Goal: Task Accomplishment & Management: Manage account settings

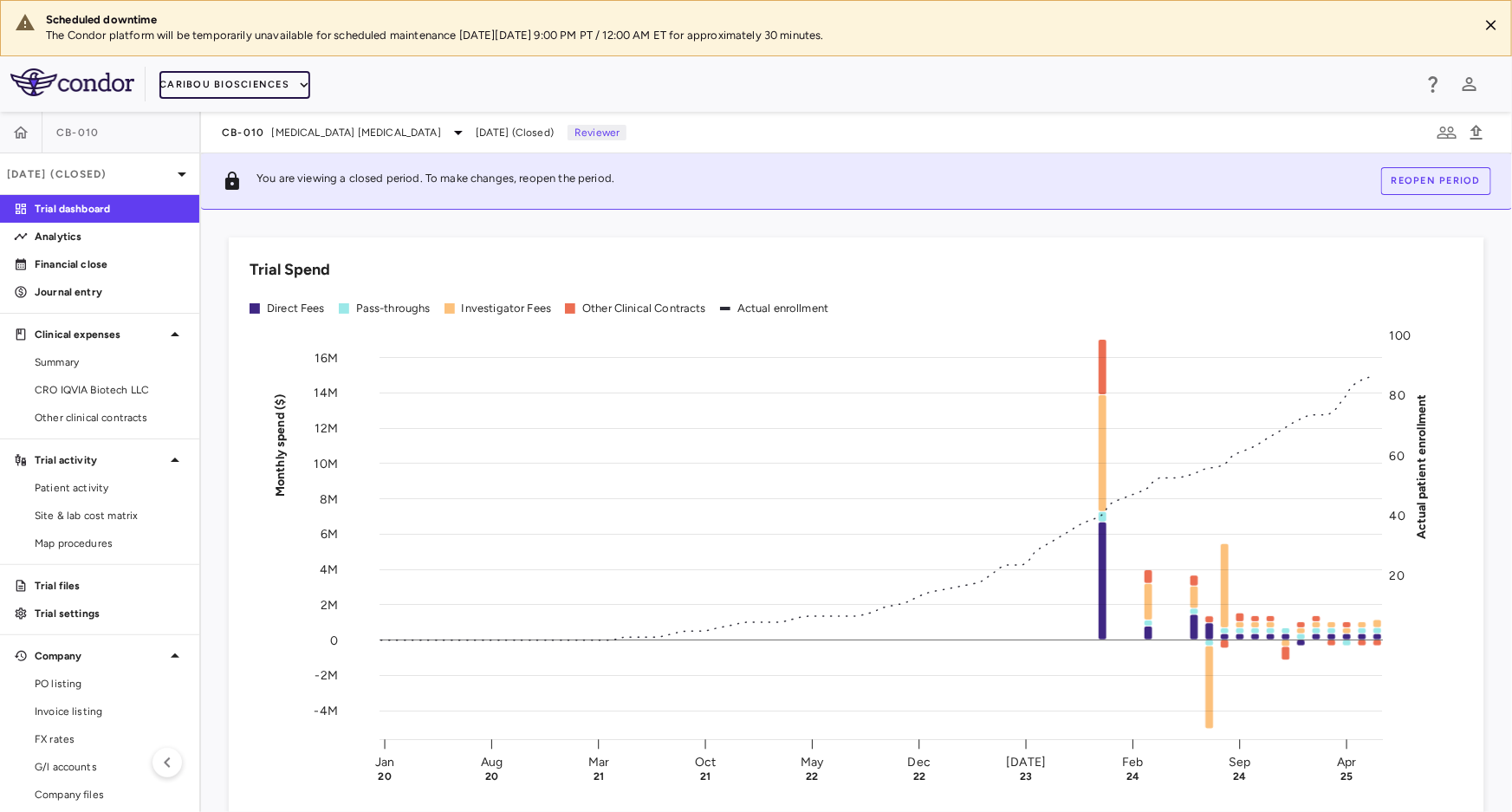
click at [218, 85] on button "Caribou Biosciences" at bounding box center [234, 85] width 151 height 28
click at [35, 268] on p "Financial close" at bounding box center [110, 264] width 151 height 15
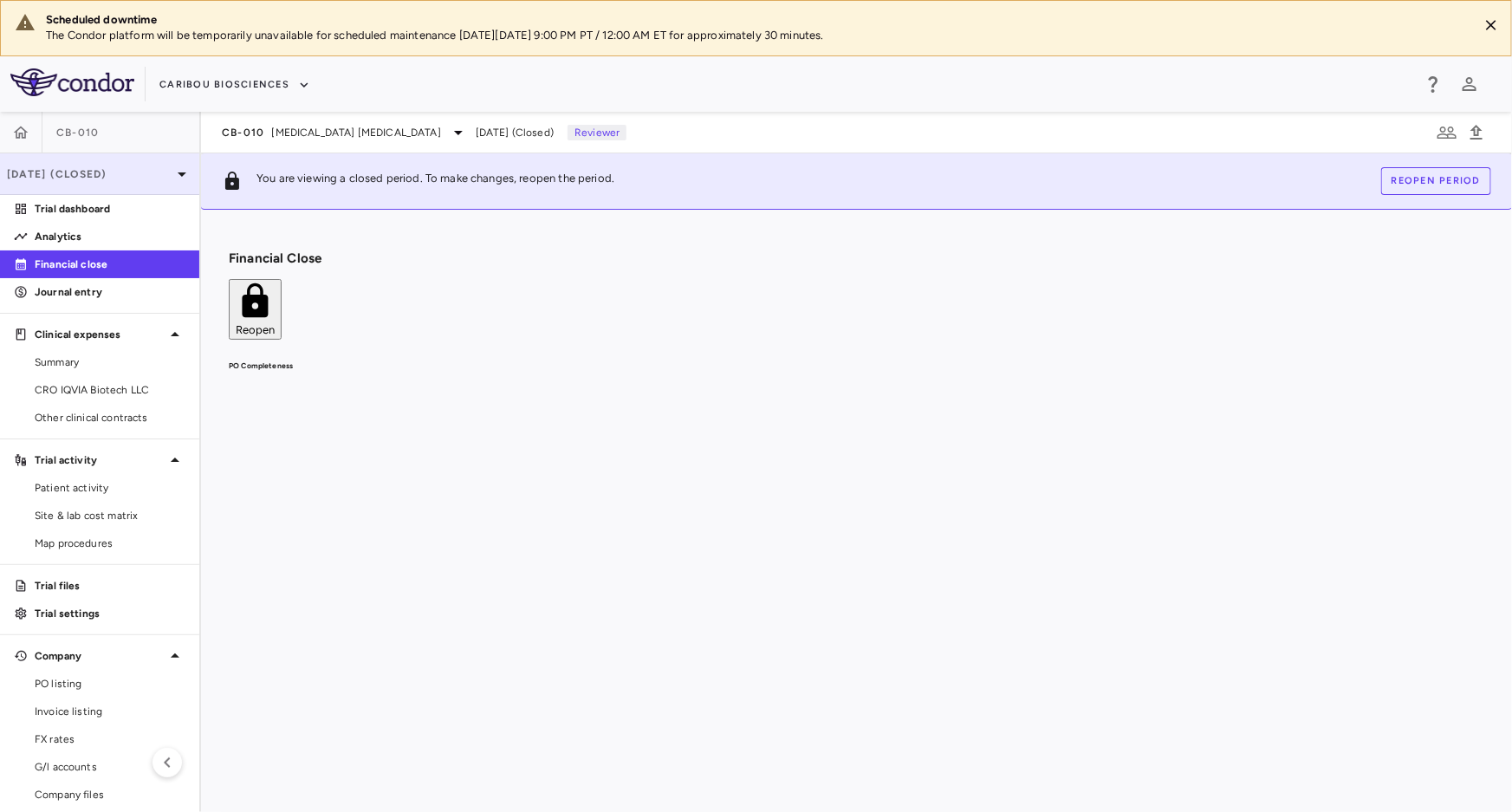
click at [65, 174] on p "[DATE] (Closed)" at bounding box center [88, 174] width 164 height 15
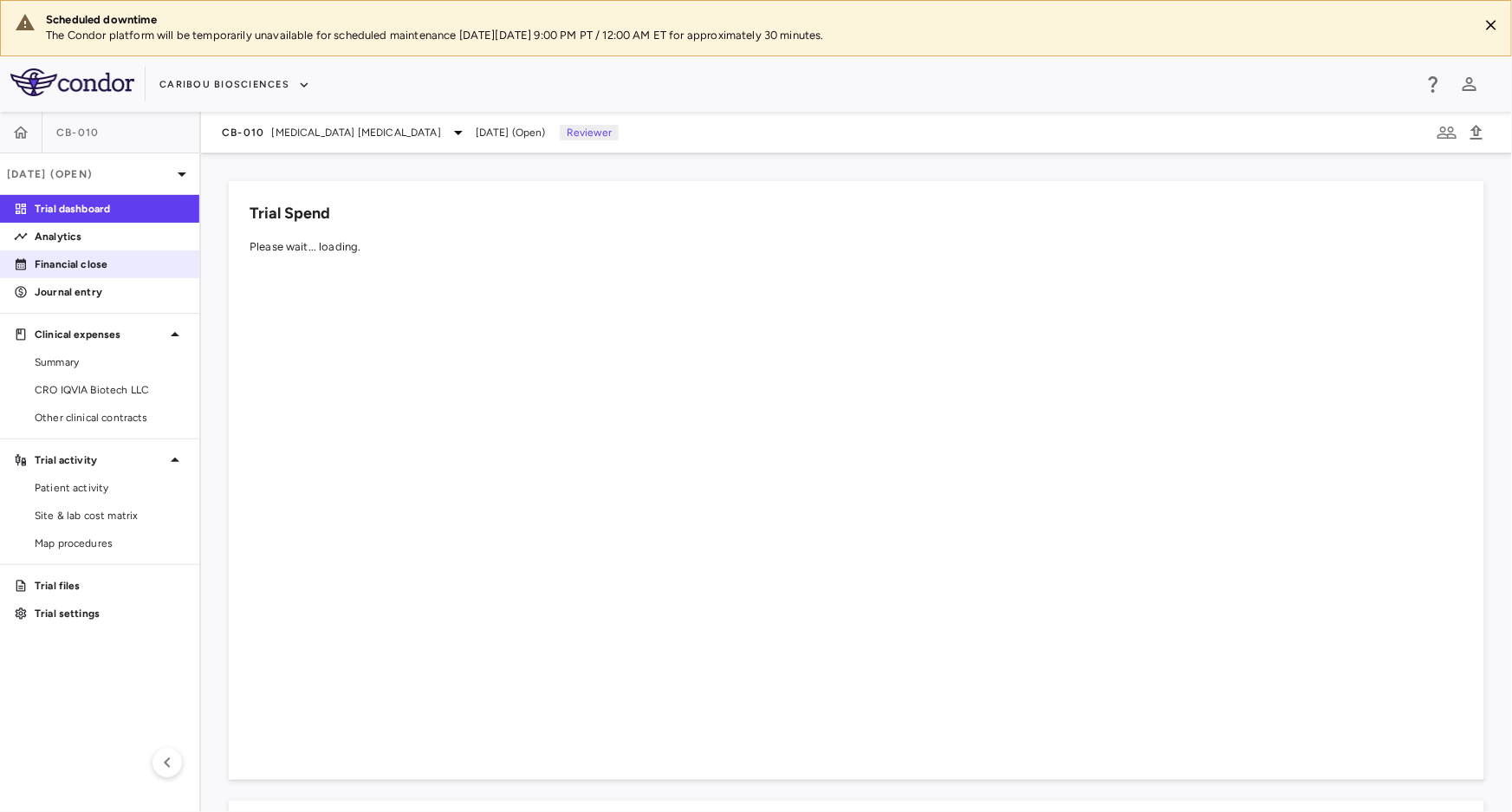
click at [79, 266] on p "Financial close" at bounding box center [110, 264] width 151 height 15
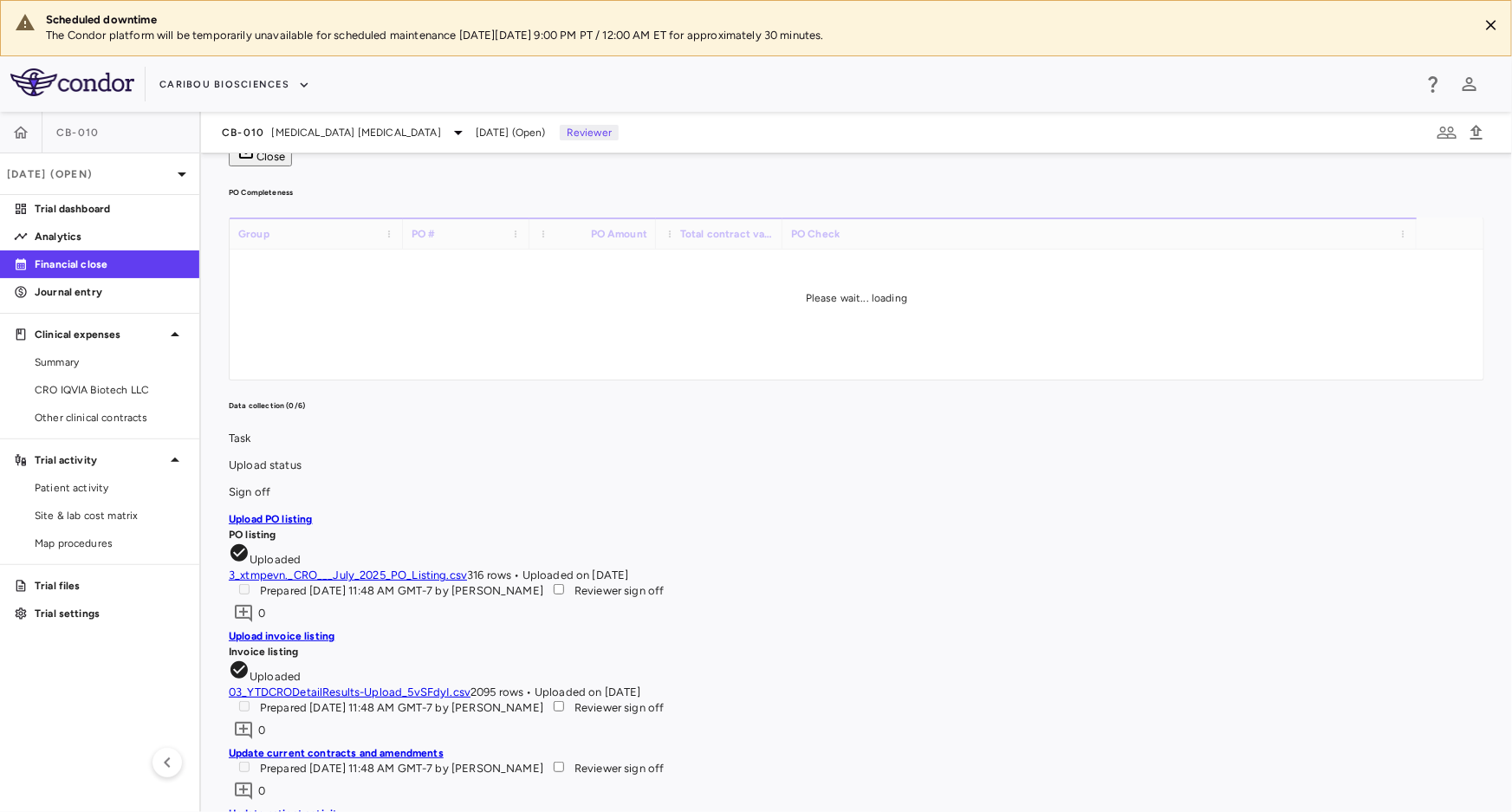
scroll to position [157, 0]
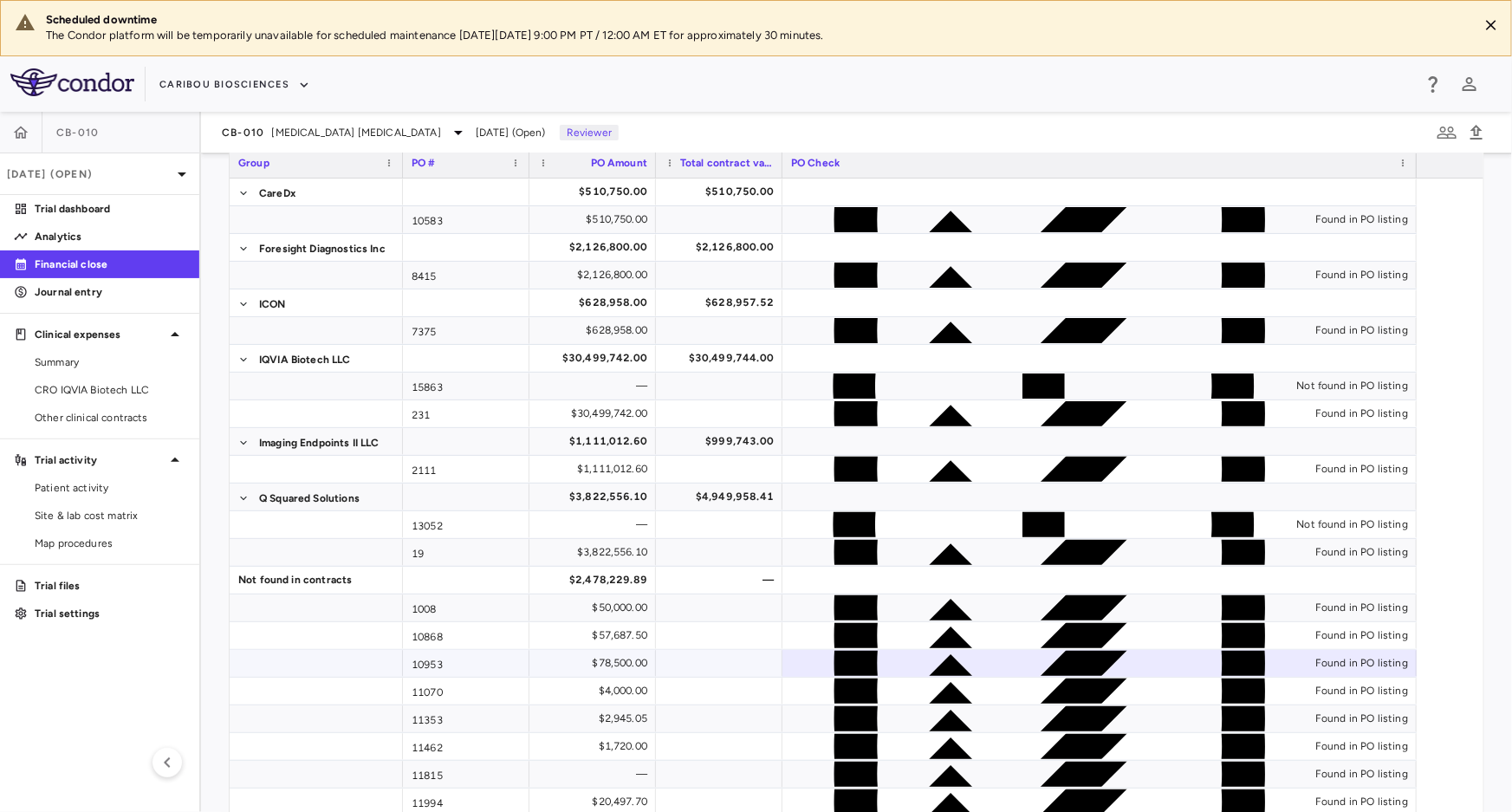
click at [1316, 650] on div "Found in PO listing" at bounding box center [1362, 663] width 93 height 28
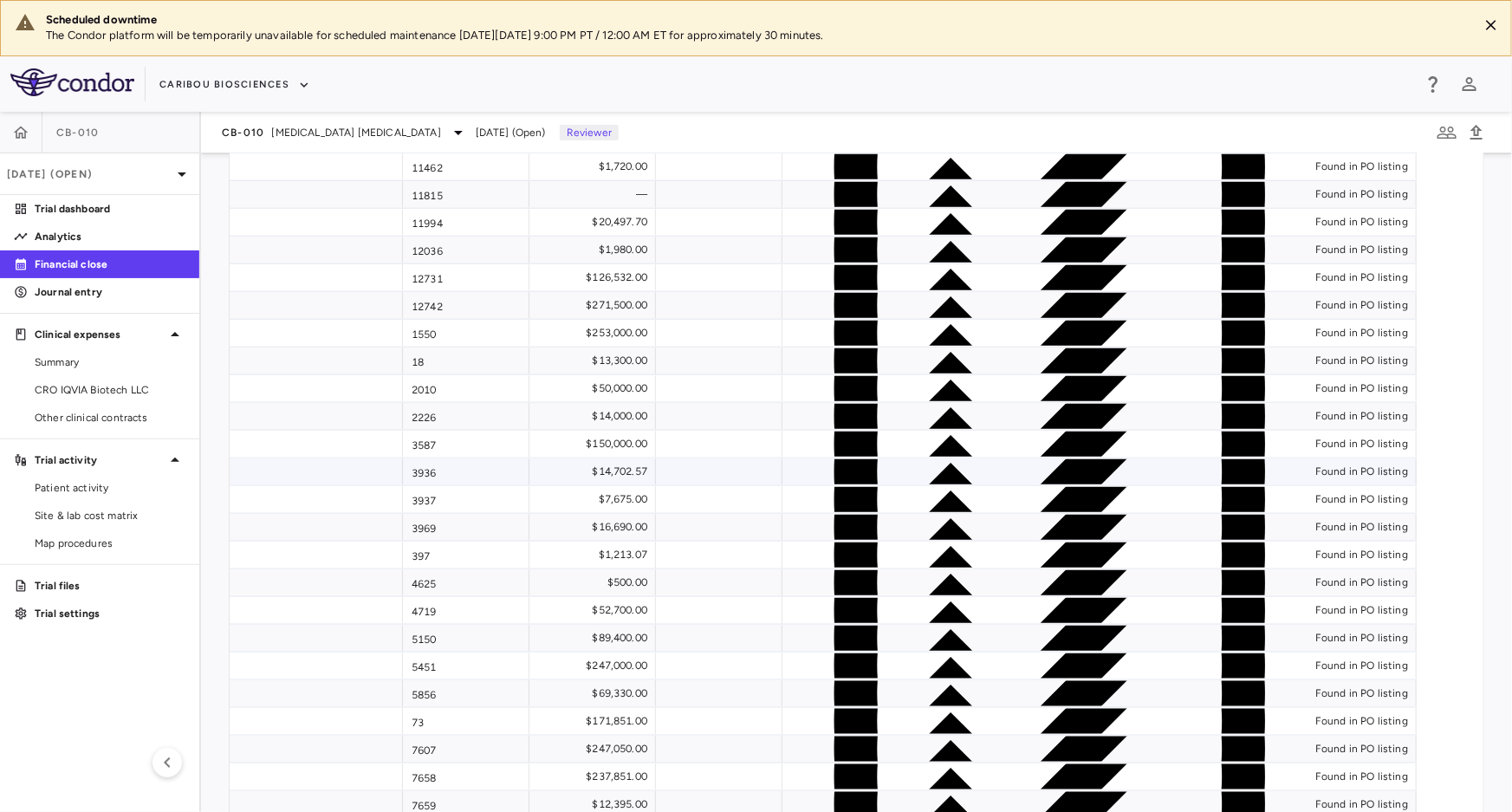
scroll to position [0, 0]
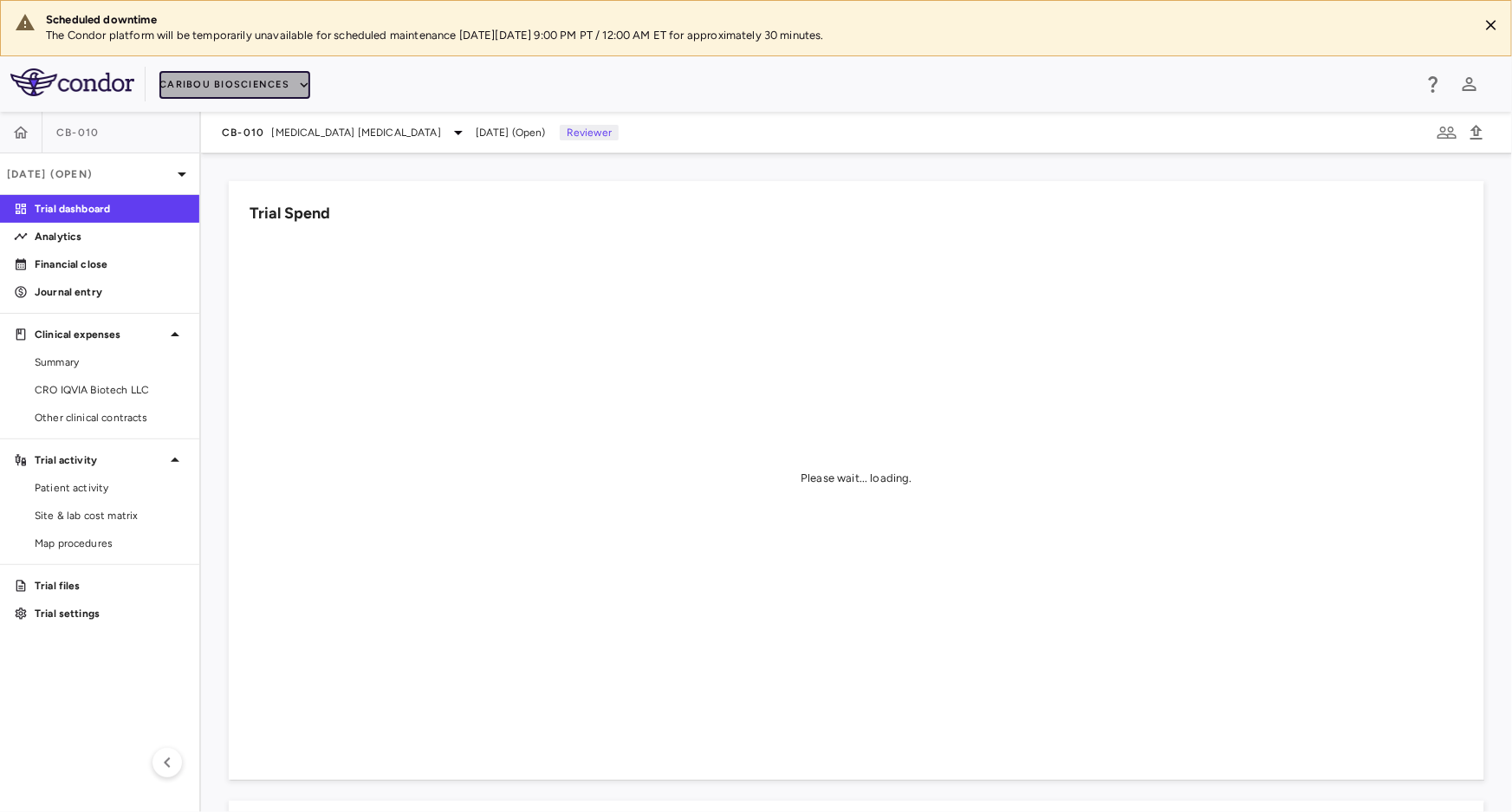
click at [251, 78] on button "Caribou Biosciences" at bounding box center [234, 85] width 151 height 28
click at [86, 274] on div at bounding box center [756, 406] width 1512 height 812
click at [86, 260] on p "Financial close" at bounding box center [110, 264] width 151 height 15
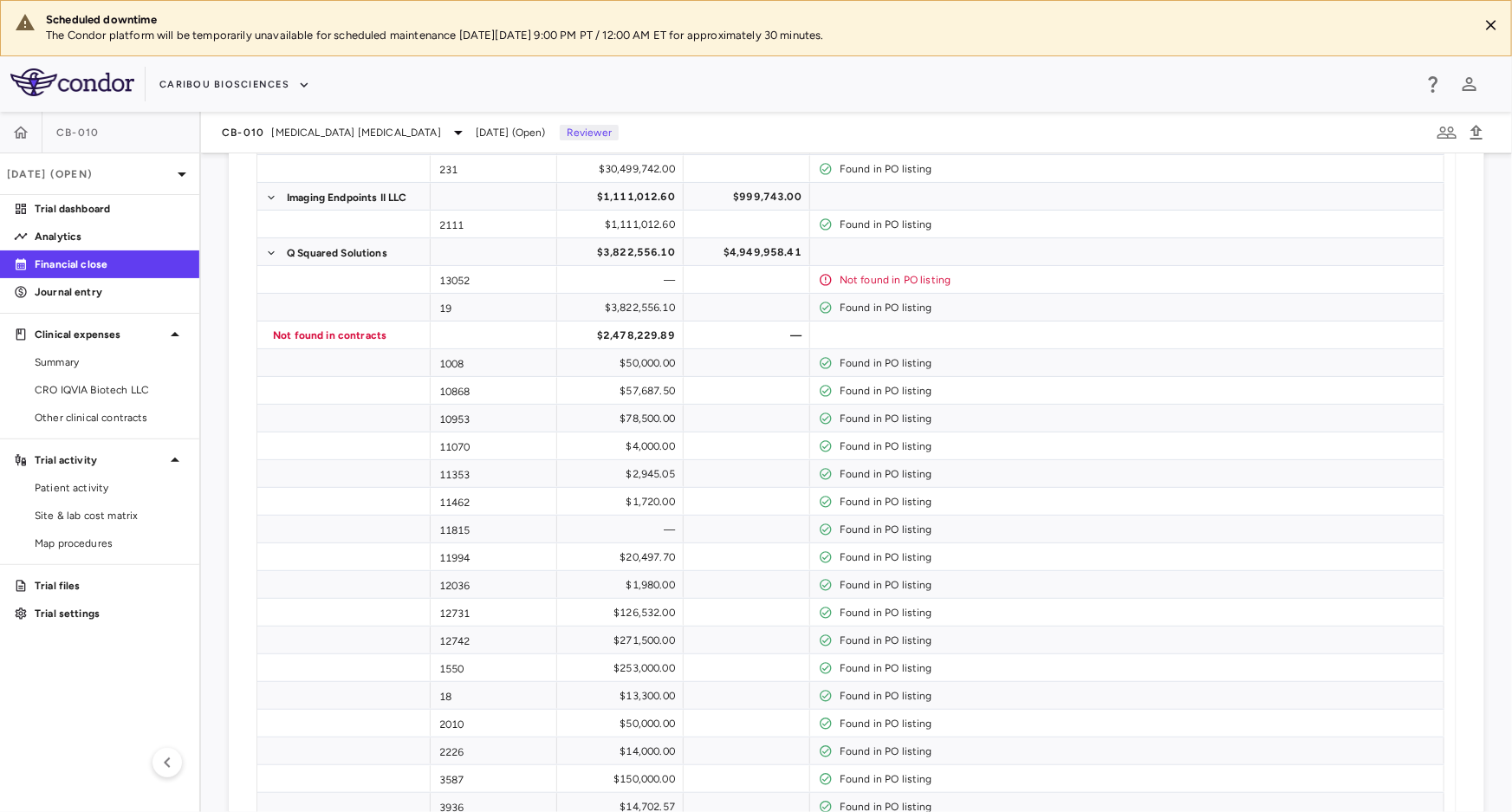
scroll to position [1568, 0]
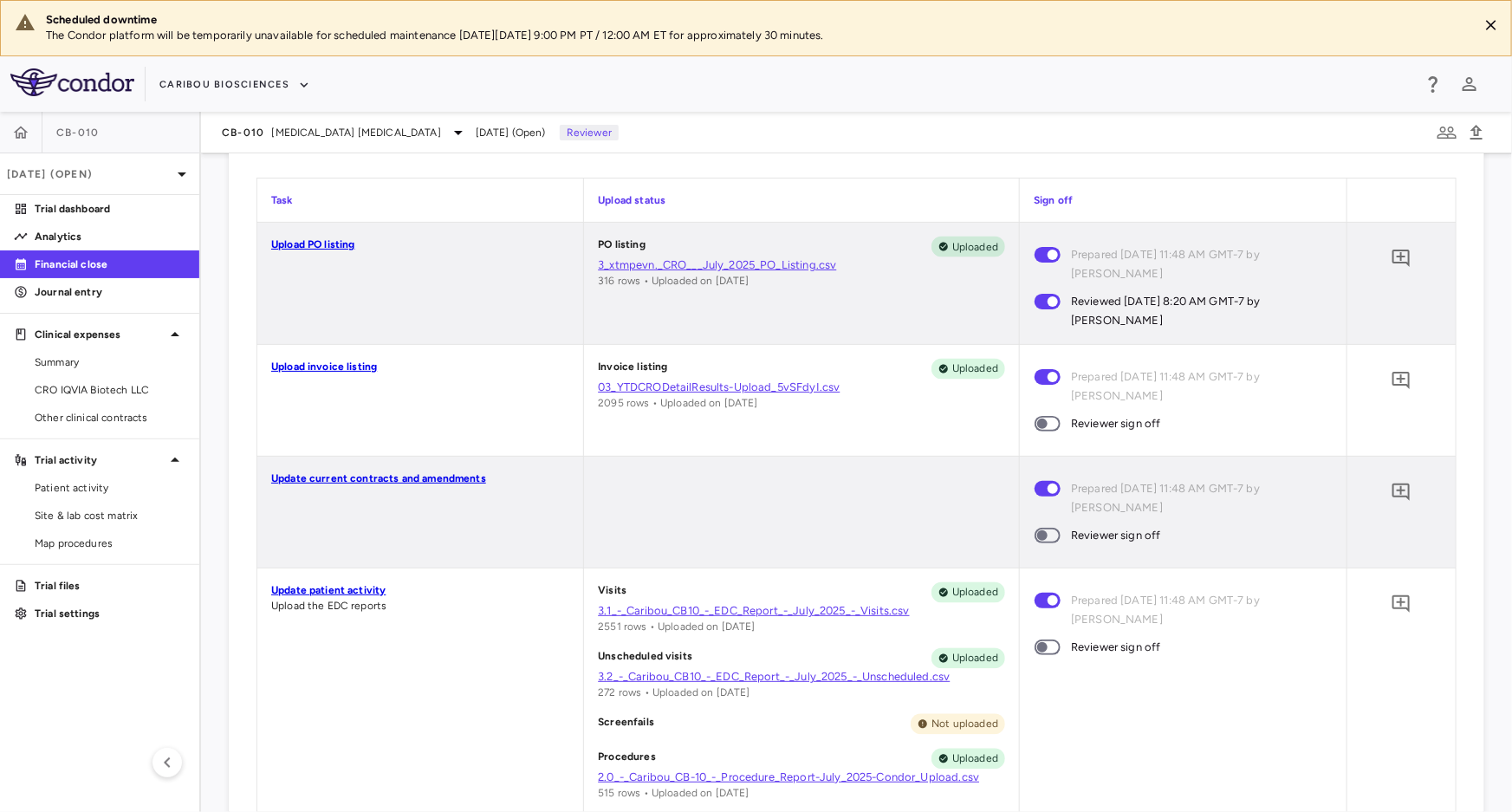
click at [1048, 416] on span at bounding box center [1047, 424] width 26 height 15
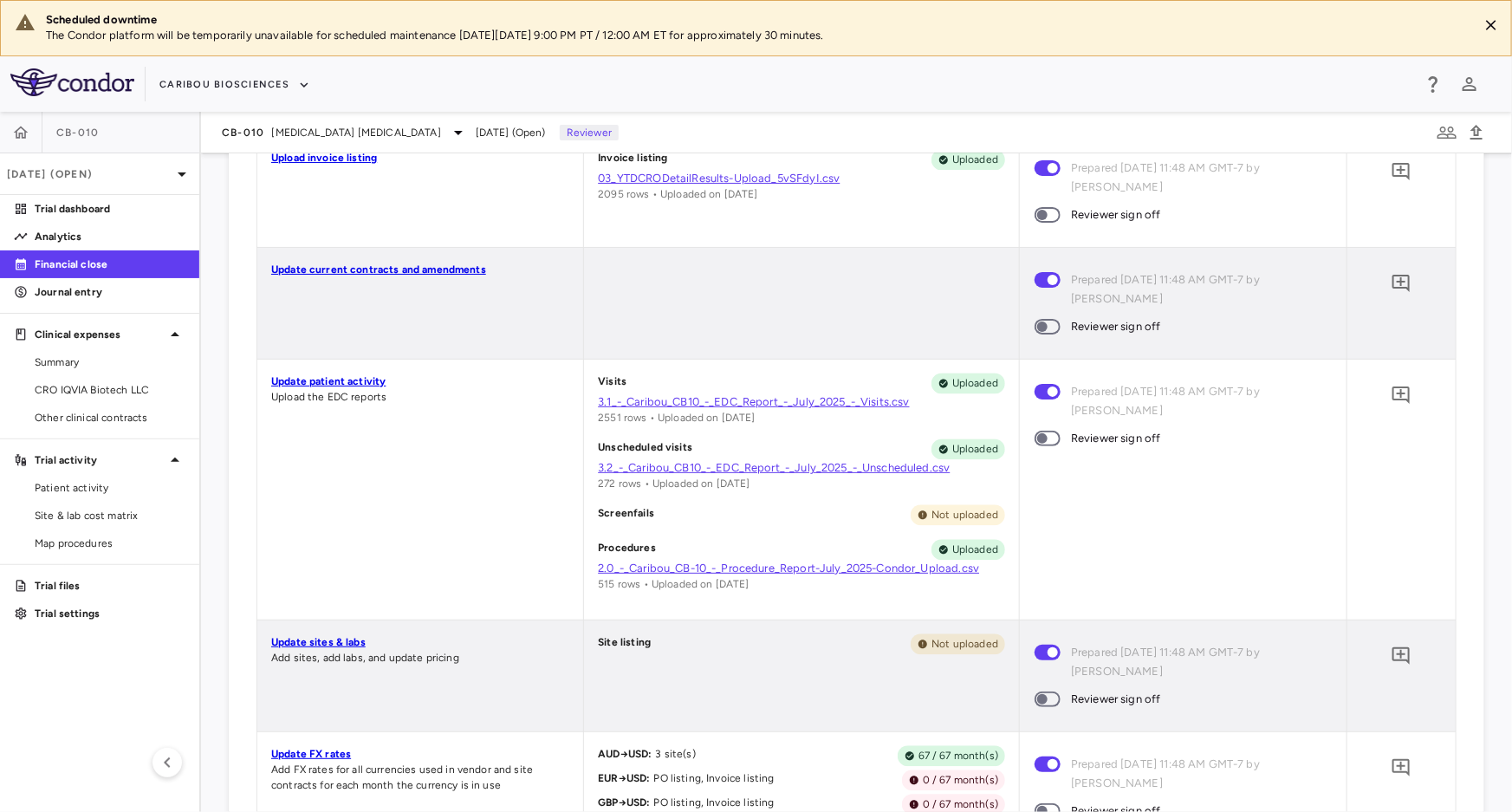
scroll to position [1803, 0]
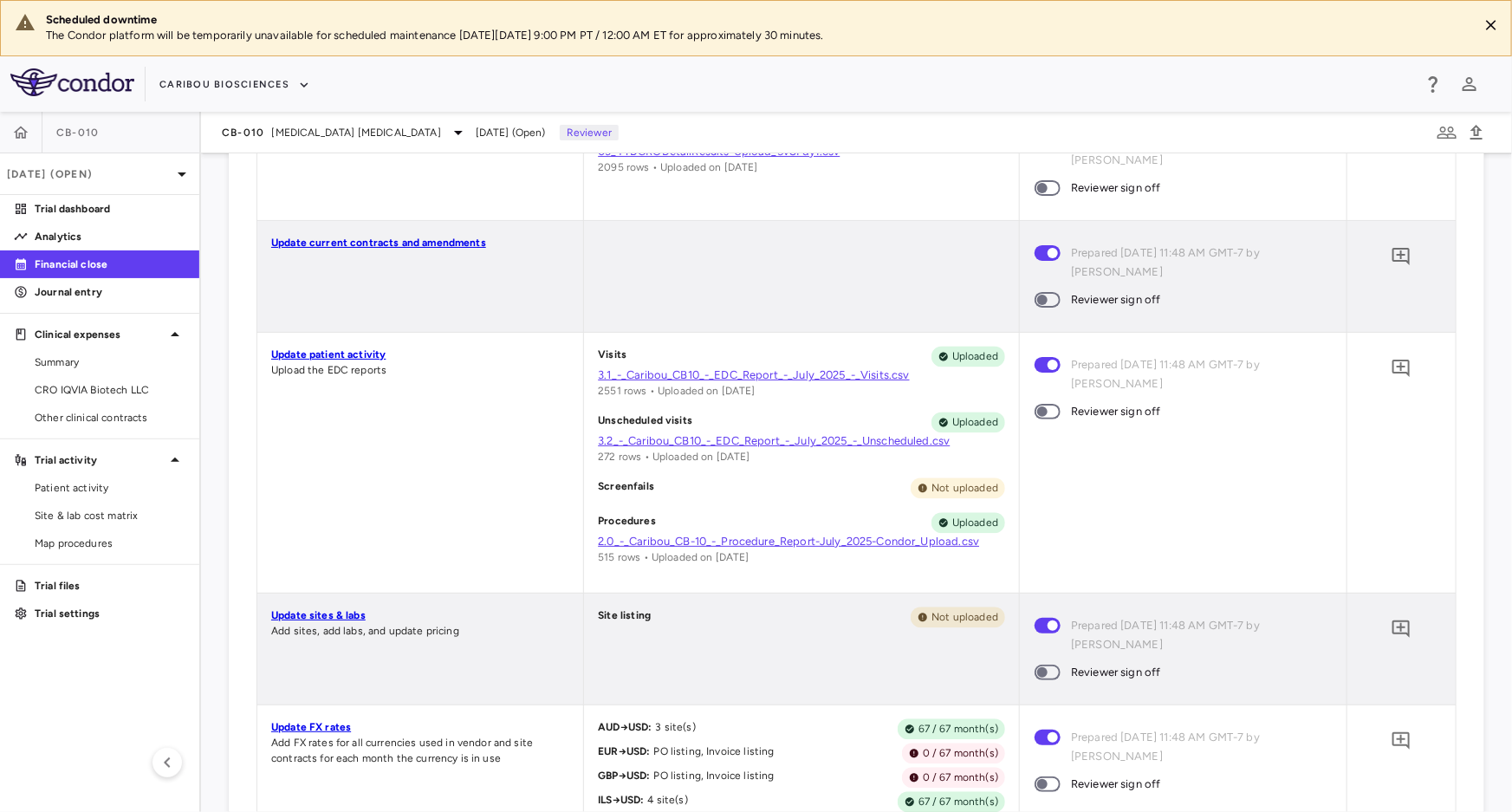
click at [1036, 777] on span at bounding box center [1047, 784] width 26 height 15
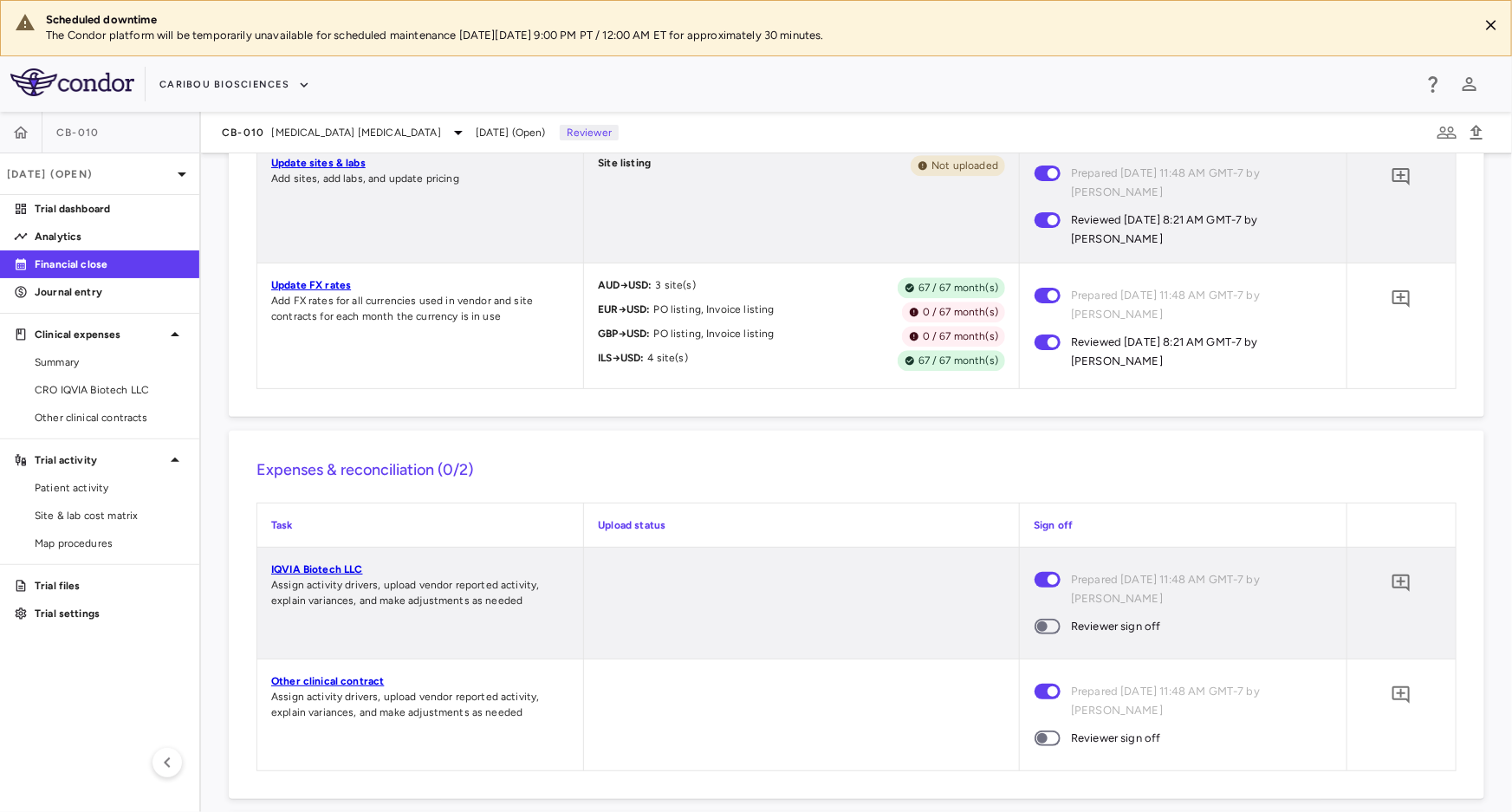
scroll to position [2297, 0]
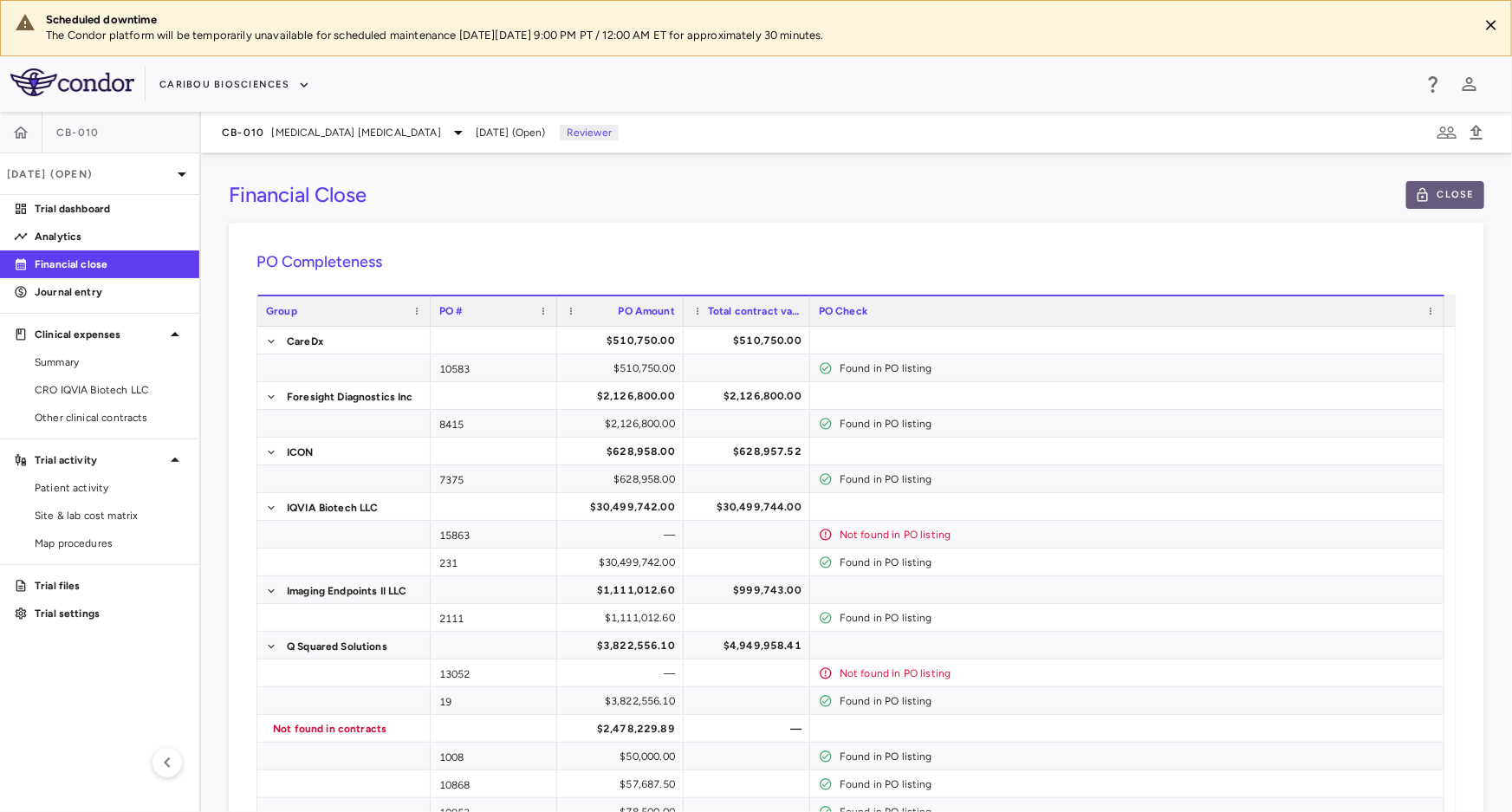
click at [1418, 190] on icon "button" at bounding box center [1423, 195] width 15 height 15
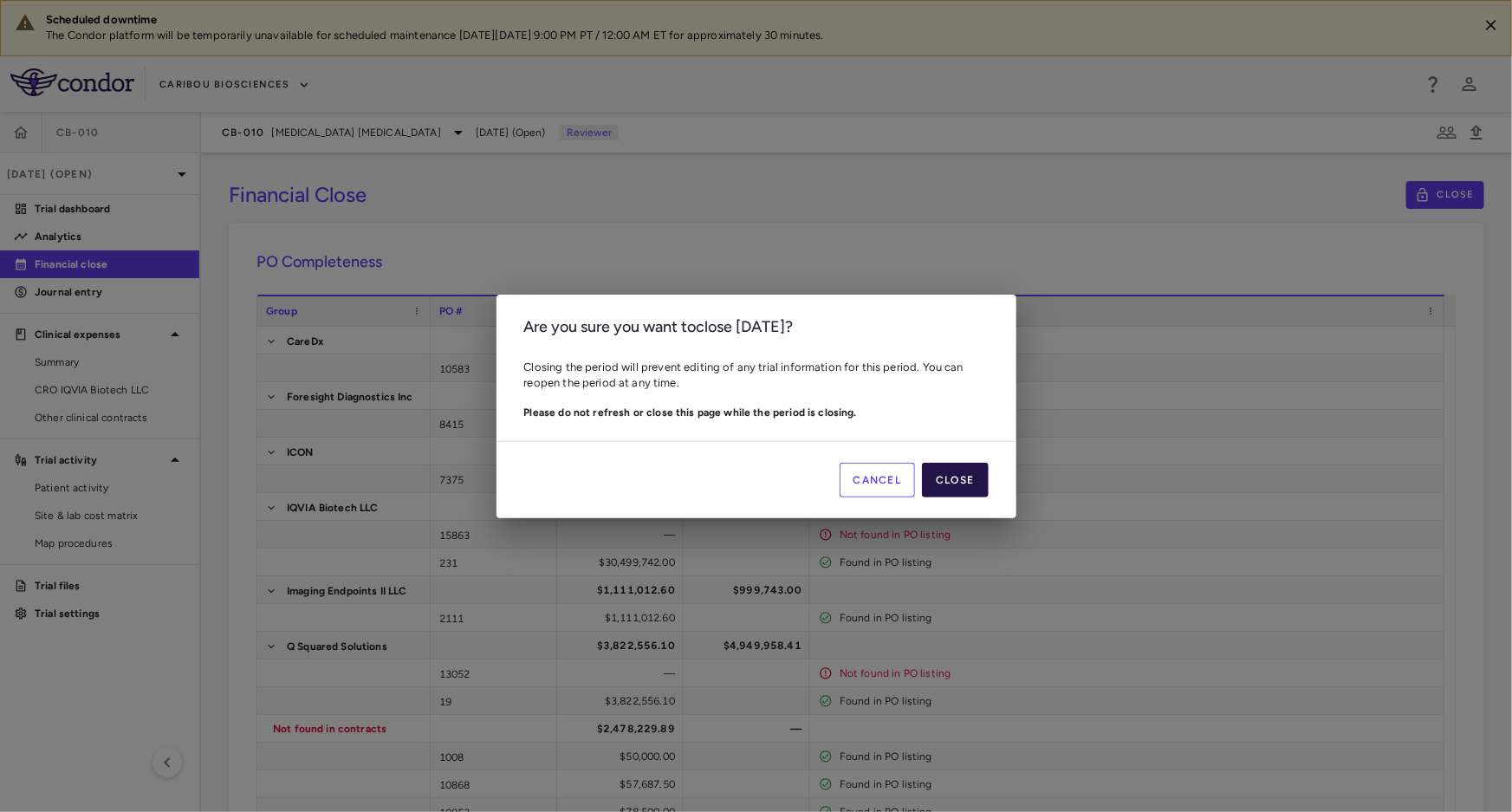
click at [948, 467] on button "Close" at bounding box center [954, 481] width 65 height 35
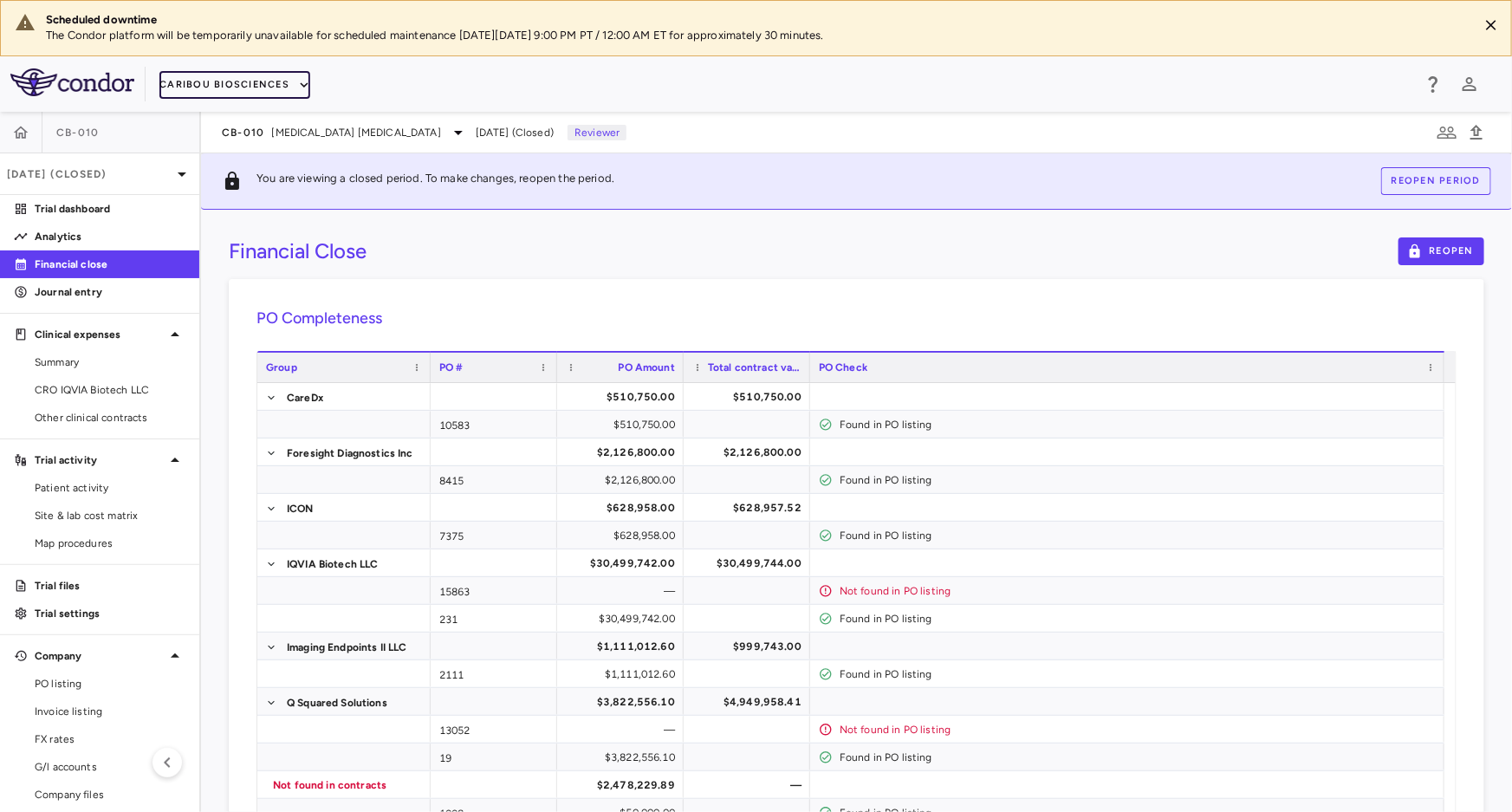
click at [164, 87] on button "Caribou Biosciences" at bounding box center [234, 85] width 151 height 28
click at [227, 139] on li "Caribou Biosciences" at bounding box center [226, 143] width 133 height 26
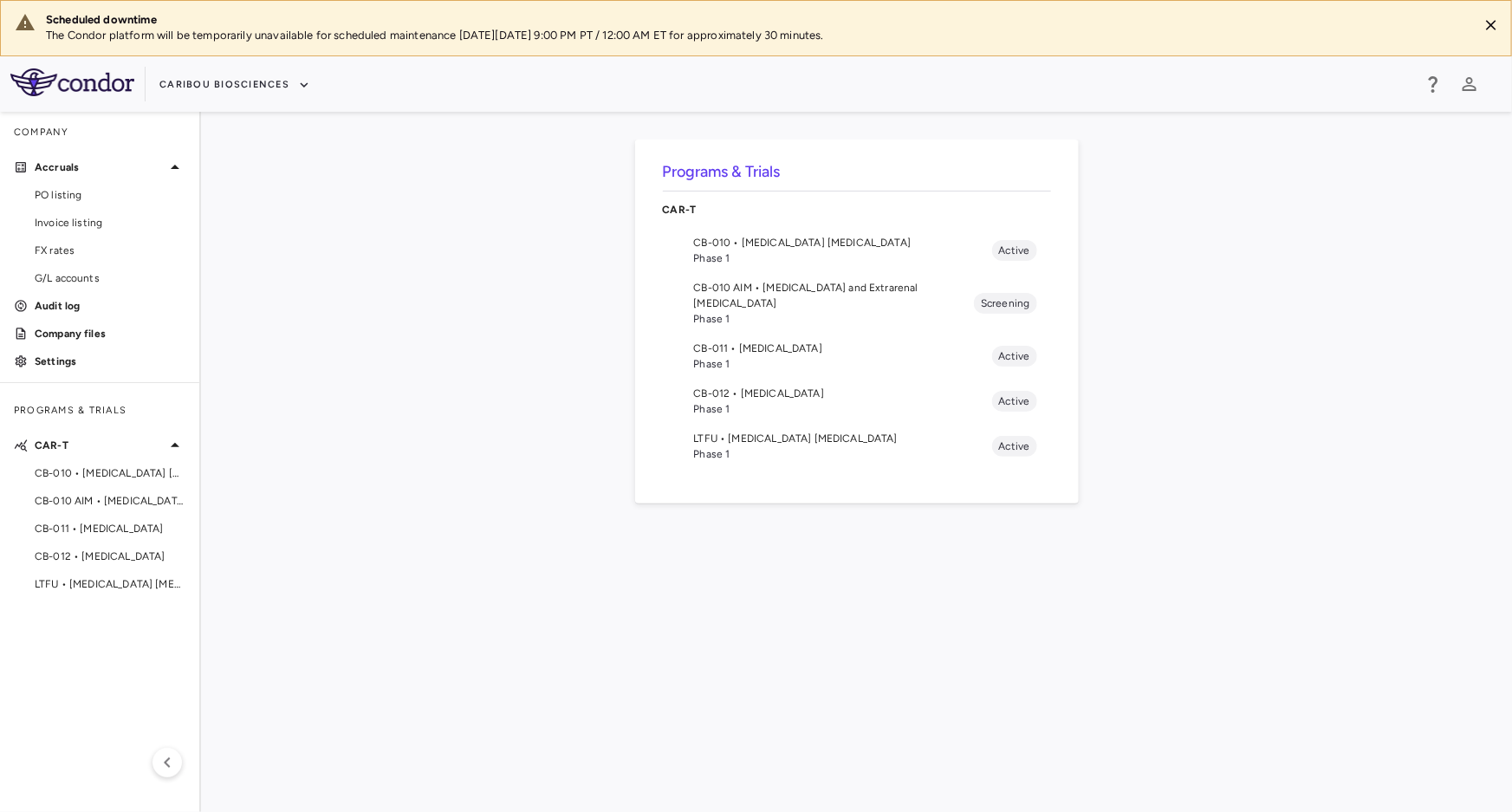
click at [769, 341] on span "CB-011 • [MEDICAL_DATA]" at bounding box center [843, 349] width 298 height 15
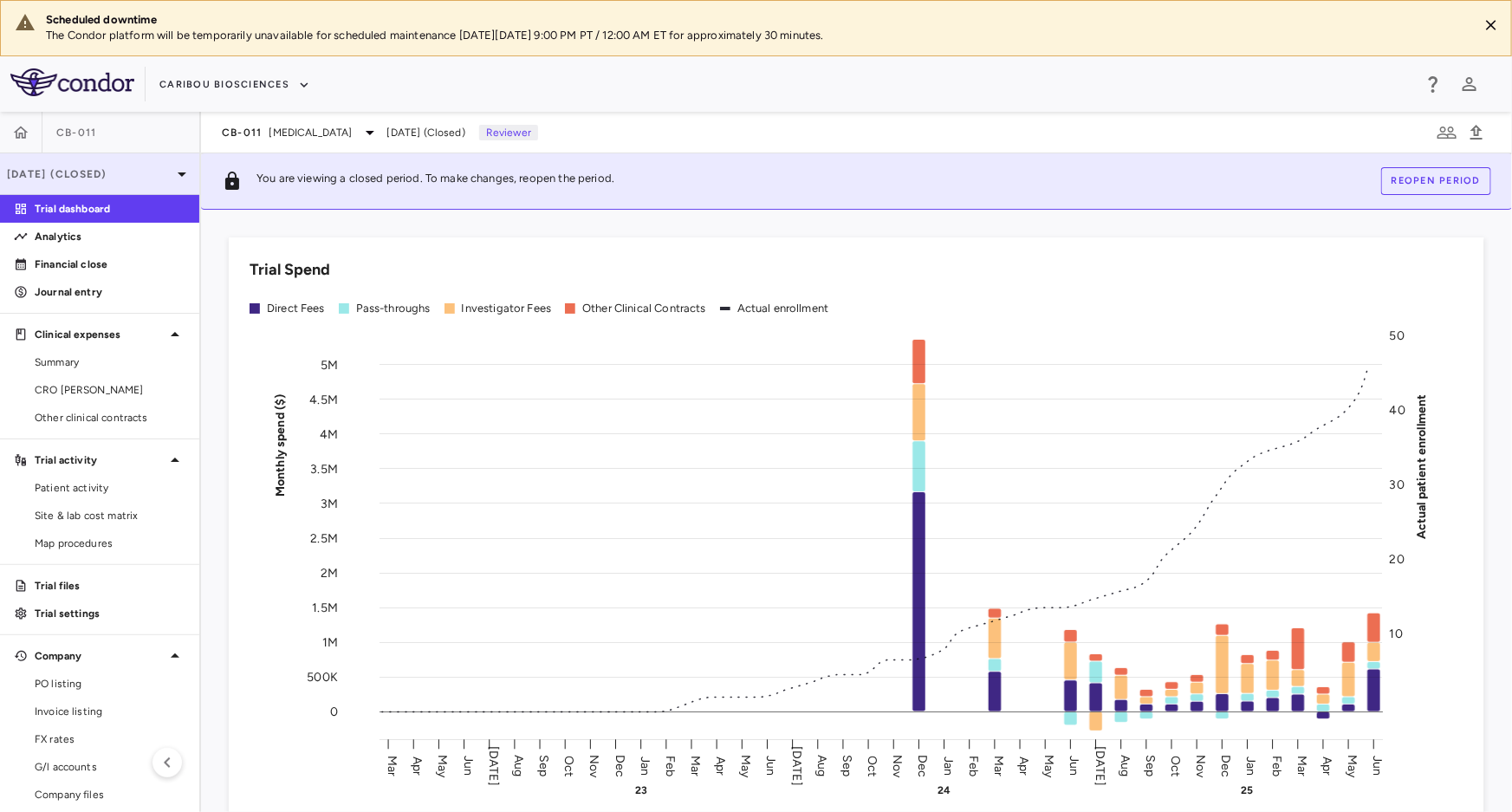
click at [121, 166] on p "[DATE] (Closed)" at bounding box center [88, 174] width 164 height 15
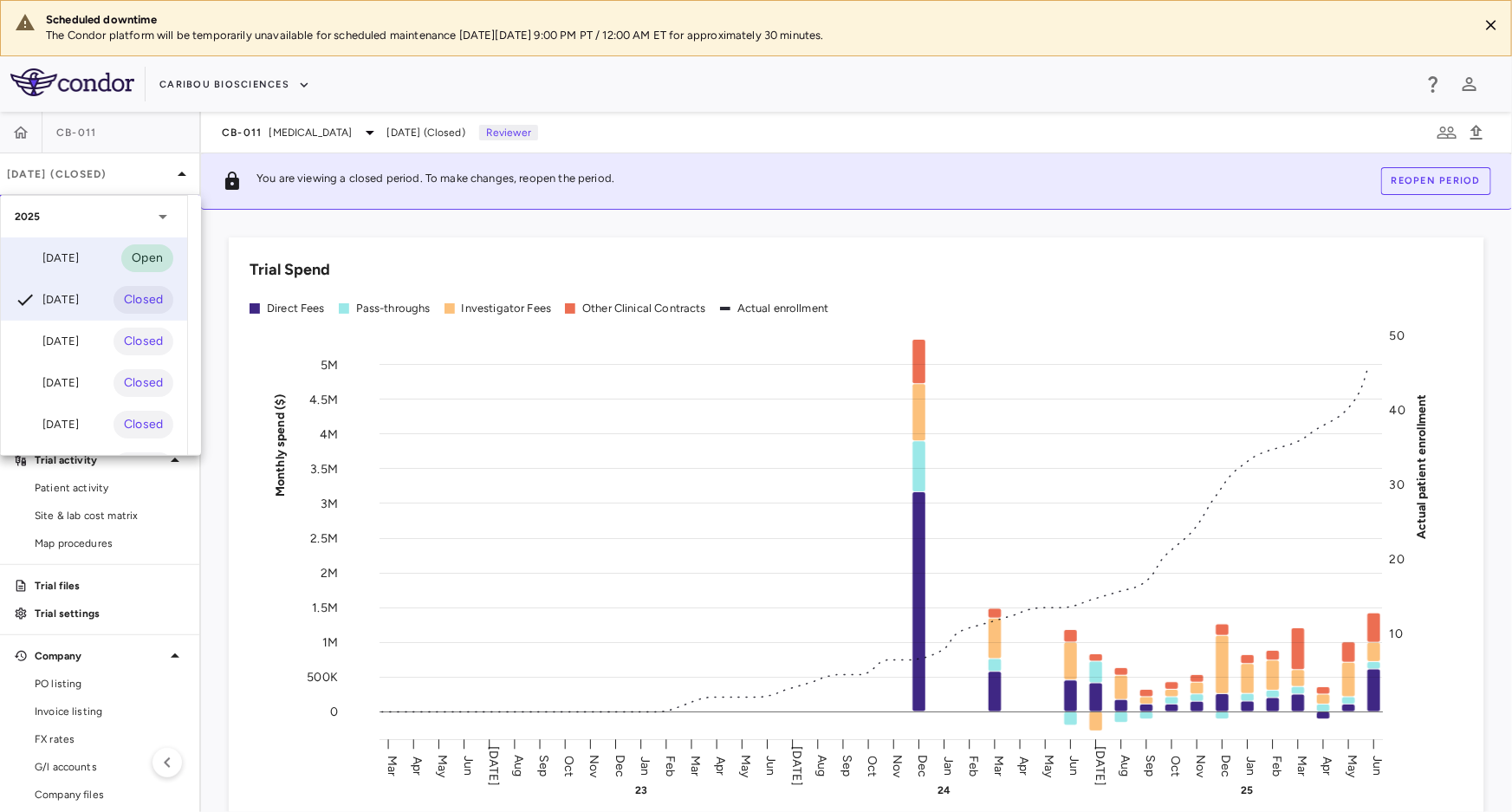
click at [61, 251] on div "[DATE]" at bounding box center [47, 258] width 65 height 21
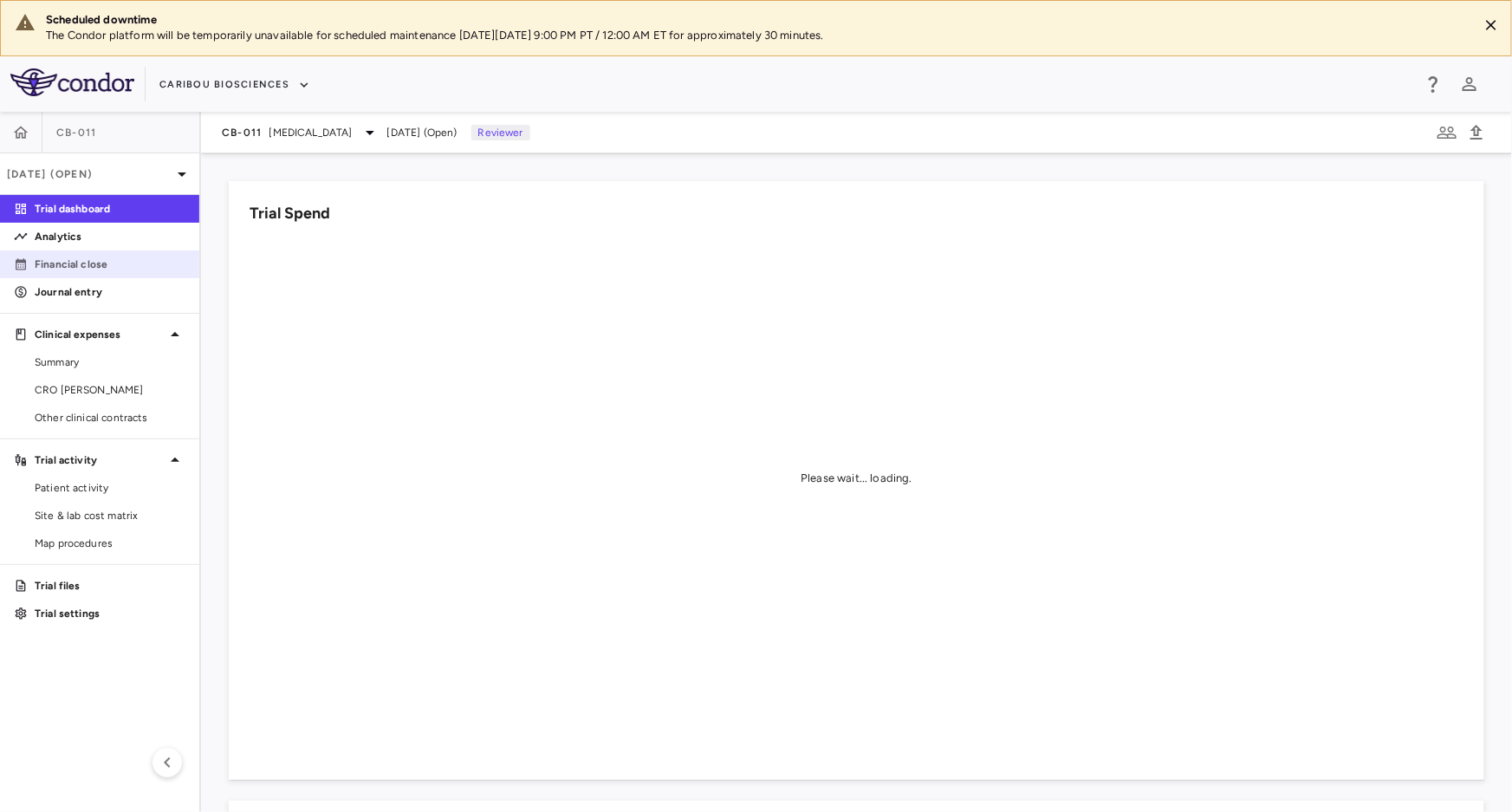
click at [112, 259] on p "Financial close" at bounding box center [110, 264] width 151 height 15
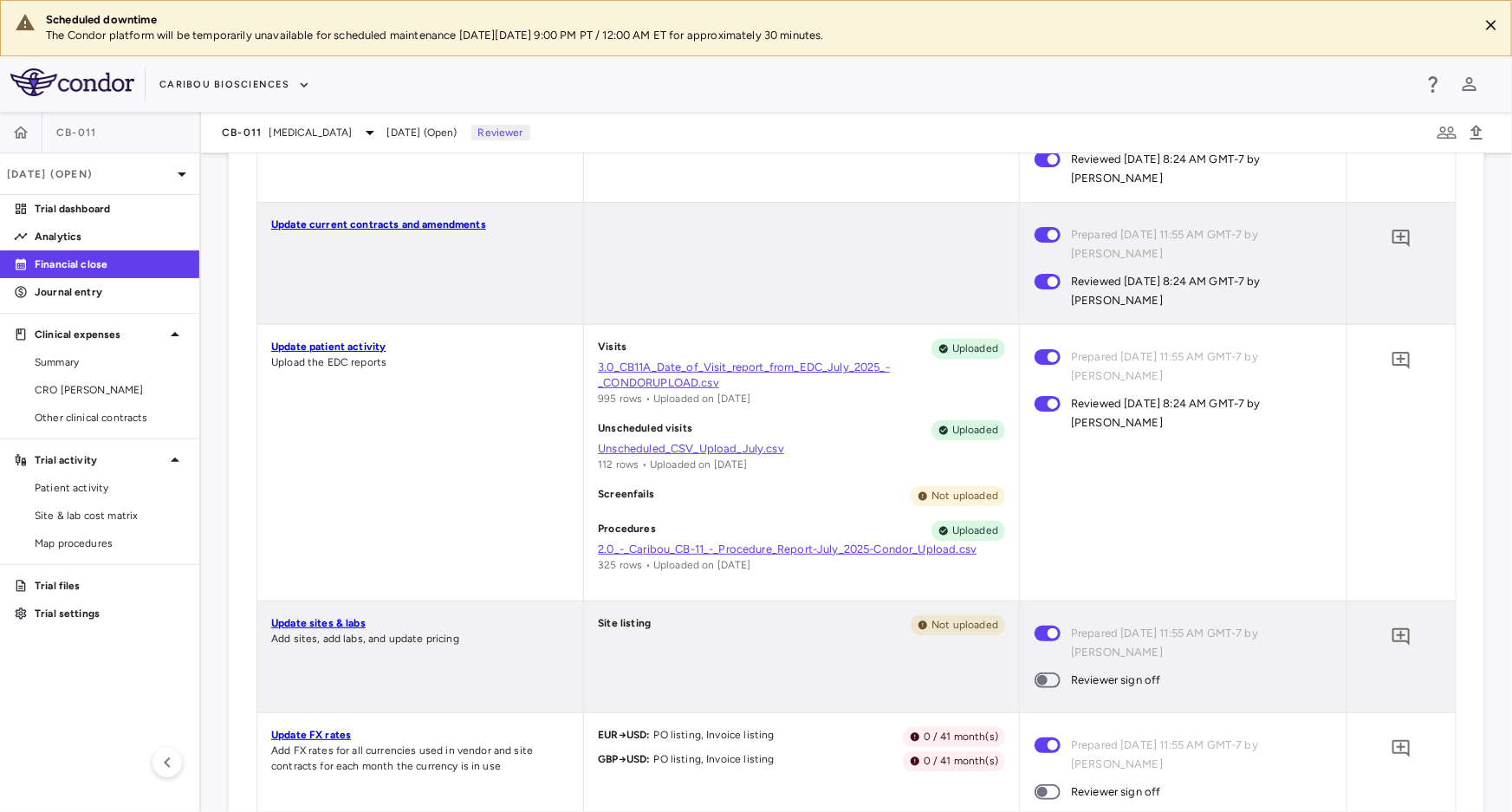
scroll to position [1665, 0]
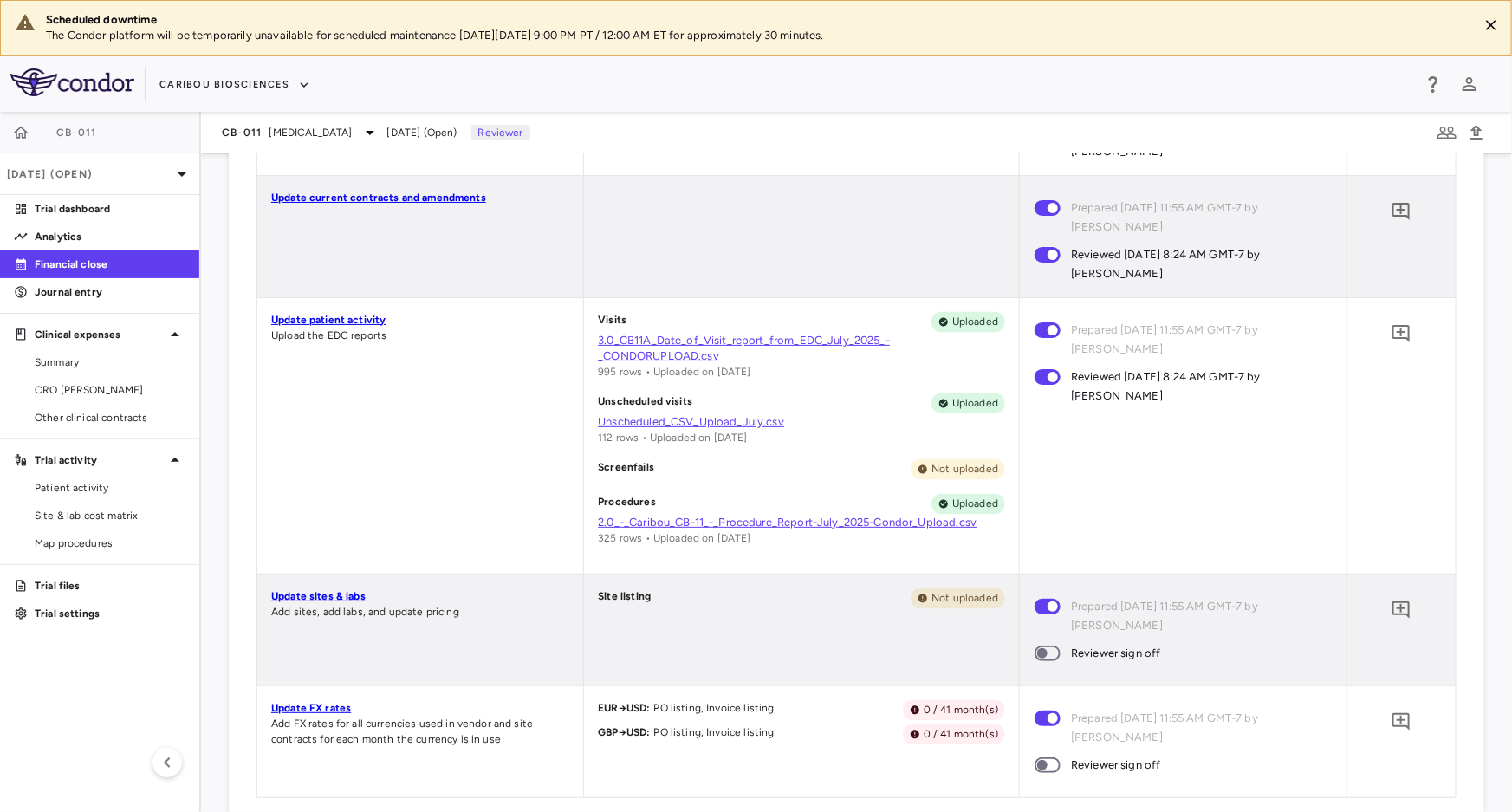
click at [1044, 658] on span at bounding box center [1047, 653] width 26 height 15
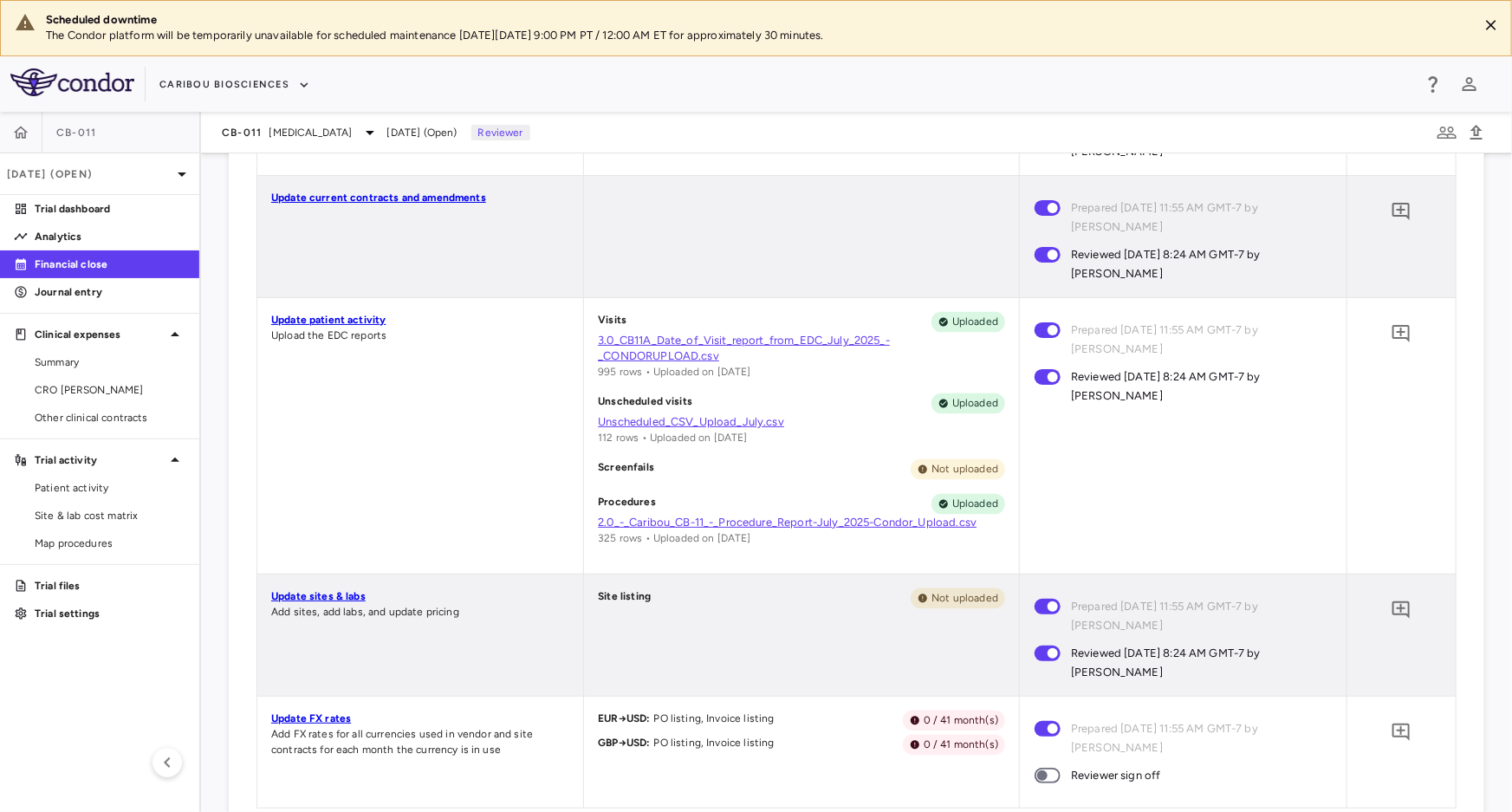
click at [1044, 762] on span at bounding box center [1047, 776] width 47 height 36
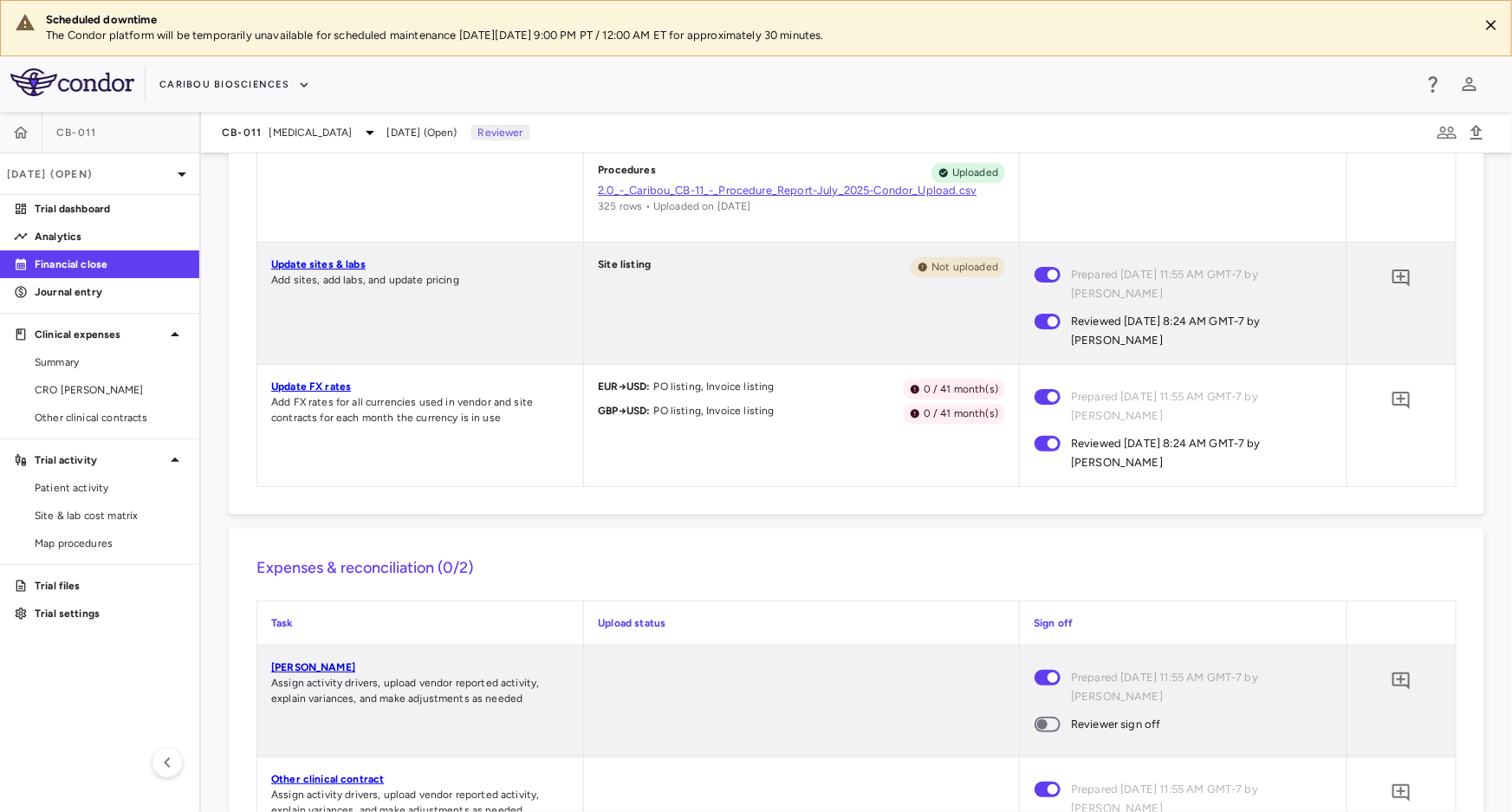
scroll to position [2059, 0]
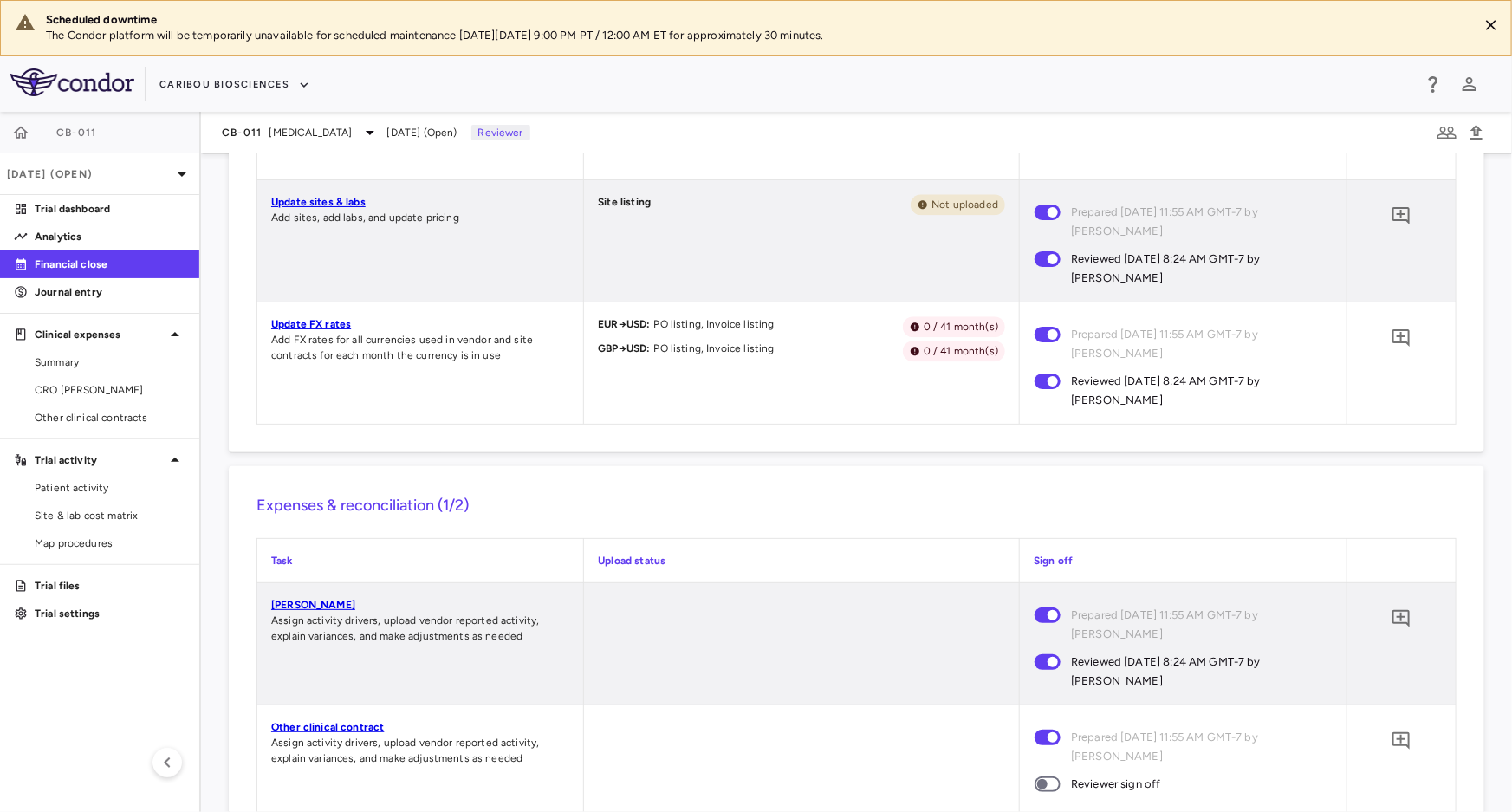
click at [1041, 773] on span at bounding box center [1047, 784] width 47 height 36
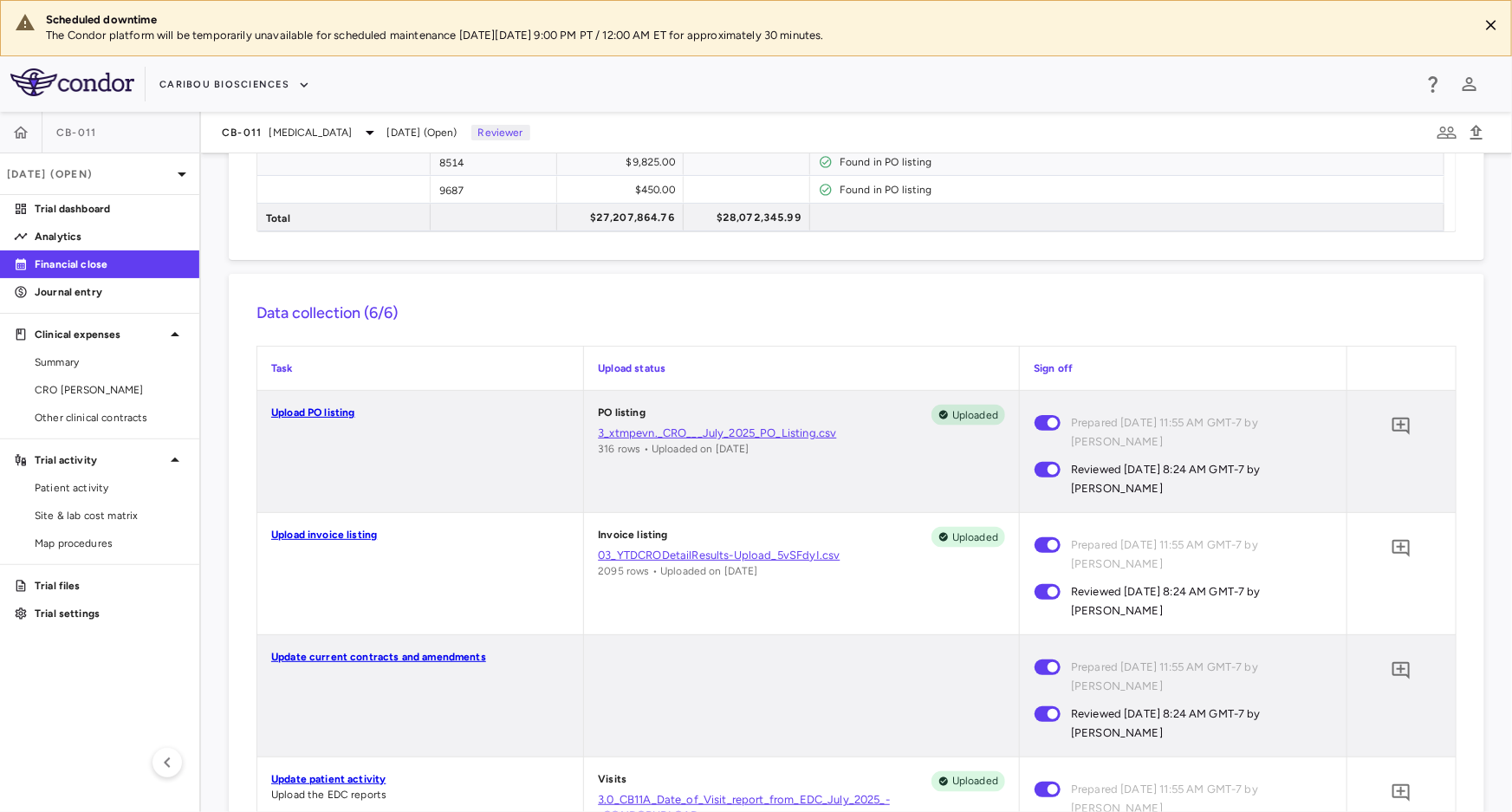
scroll to position [0, 0]
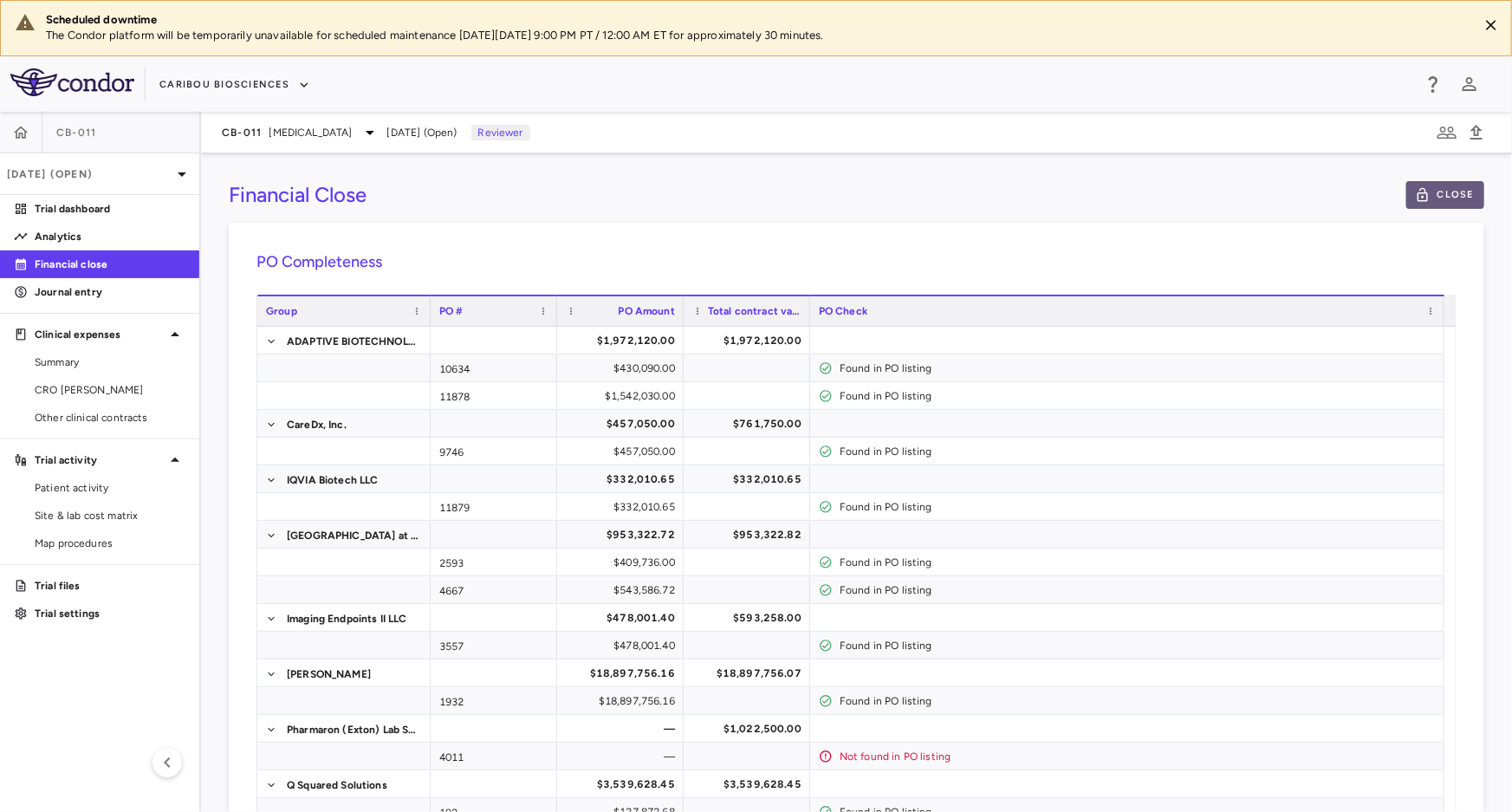
click at [1438, 182] on button "Close" at bounding box center [1446, 195] width 78 height 28
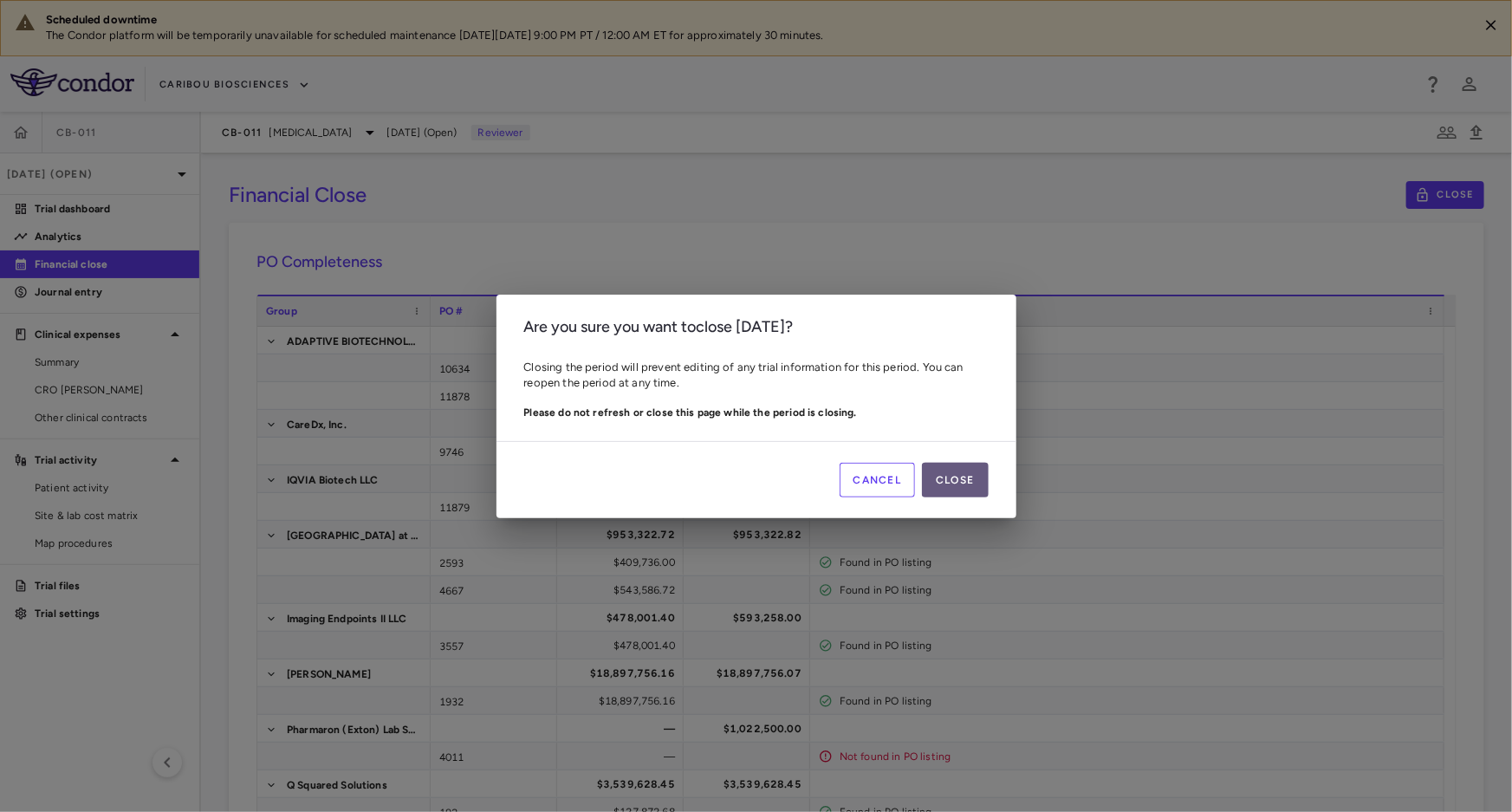
click at [981, 473] on button "Close" at bounding box center [954, 481] width 65 height 35
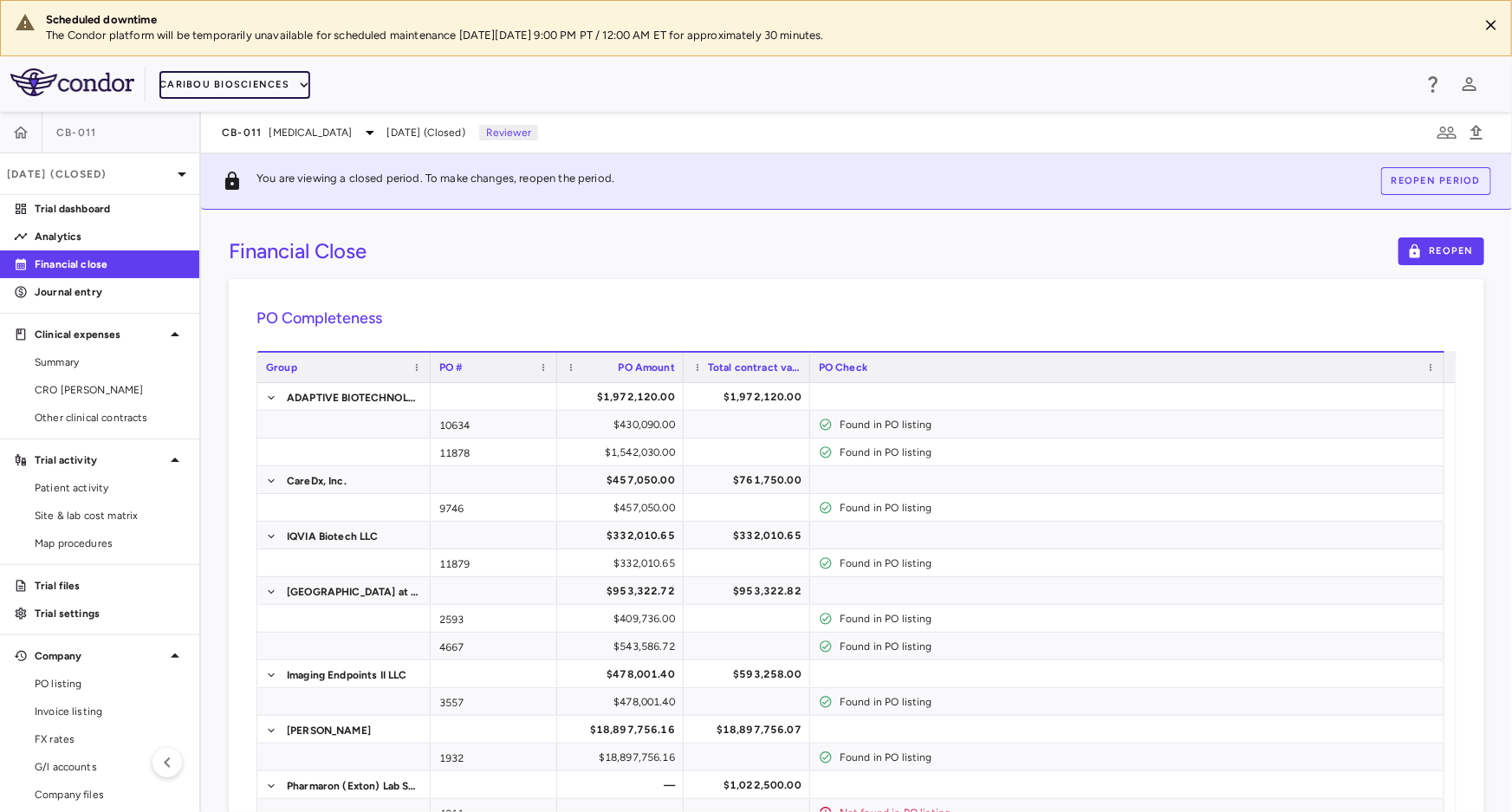
click at [219, 80] on button "Caribou Biosciences" at bounding box center [234, 85] width 151 height 28
click at [230, 142] on li "Caribou Biosciences" at bounding box center [226, 143] width 133 height 26
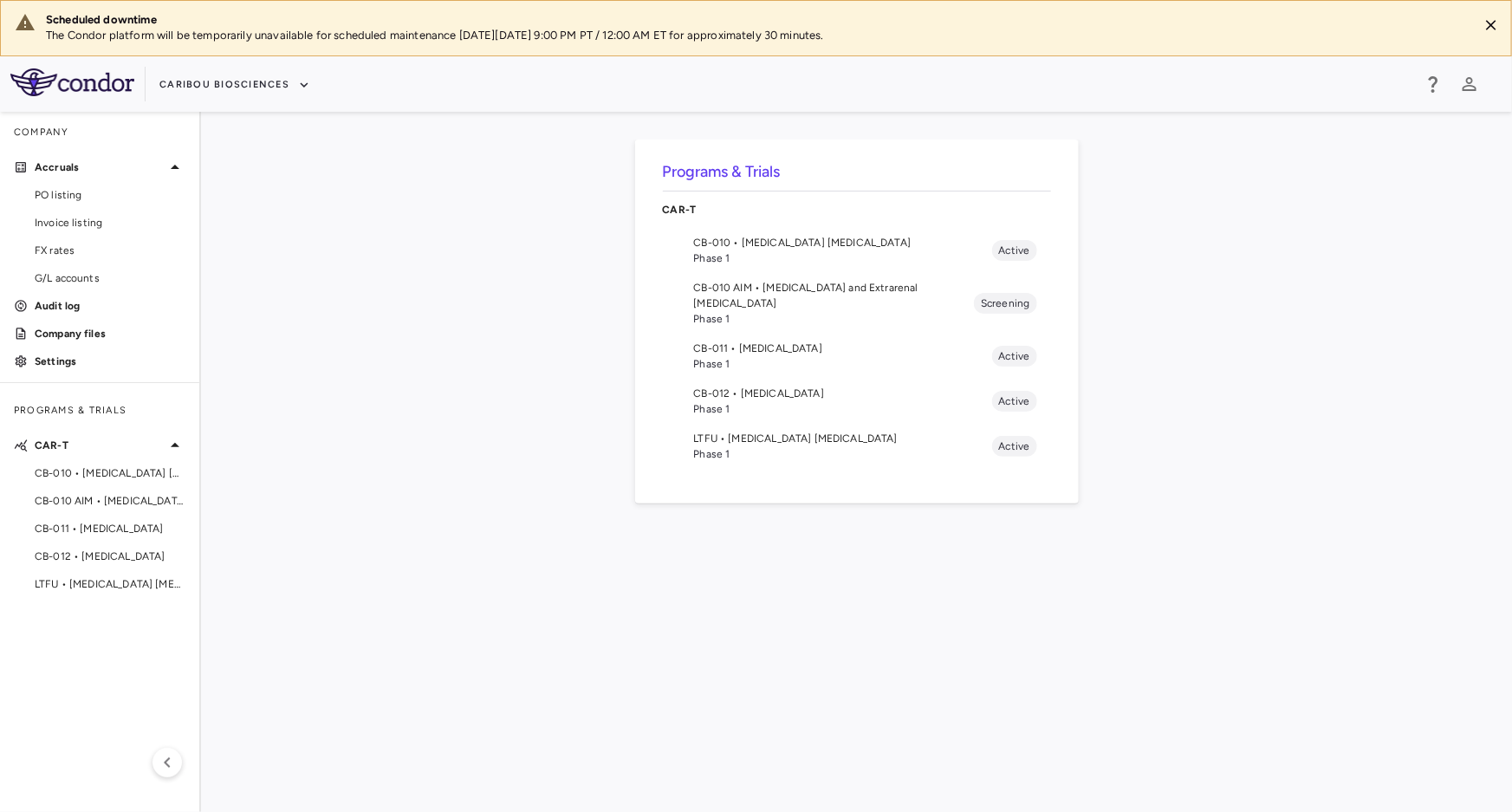
click at [719, 431] on span "LTFU • [MEDICAL_DATA] [MEDICAL_DATA]" at bounding box center [843, 439] width 298 height 15
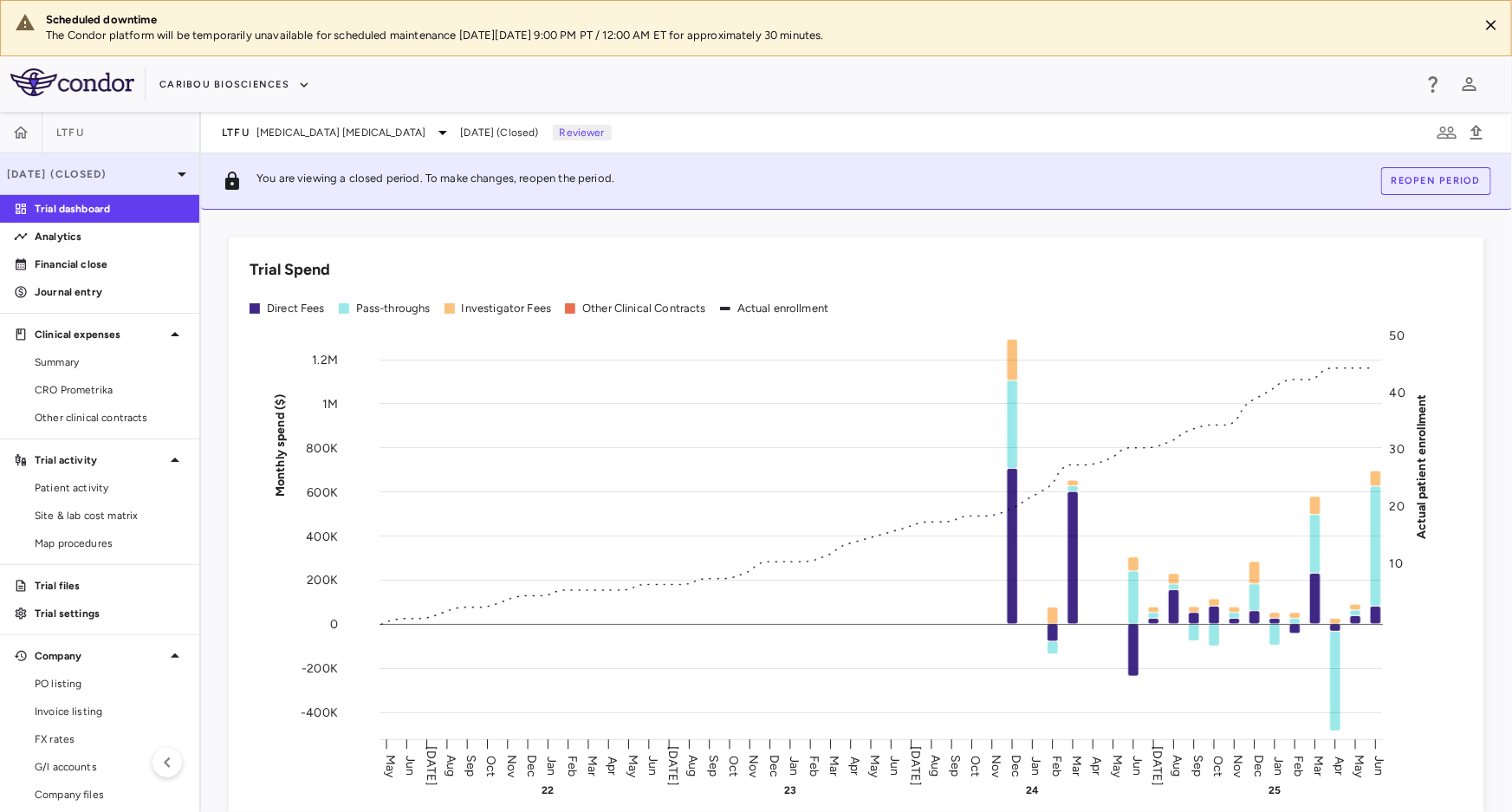
click at [86, 181] on p "[DATE] (Closed)" at bounding box center [88, 174] width 164 height 15
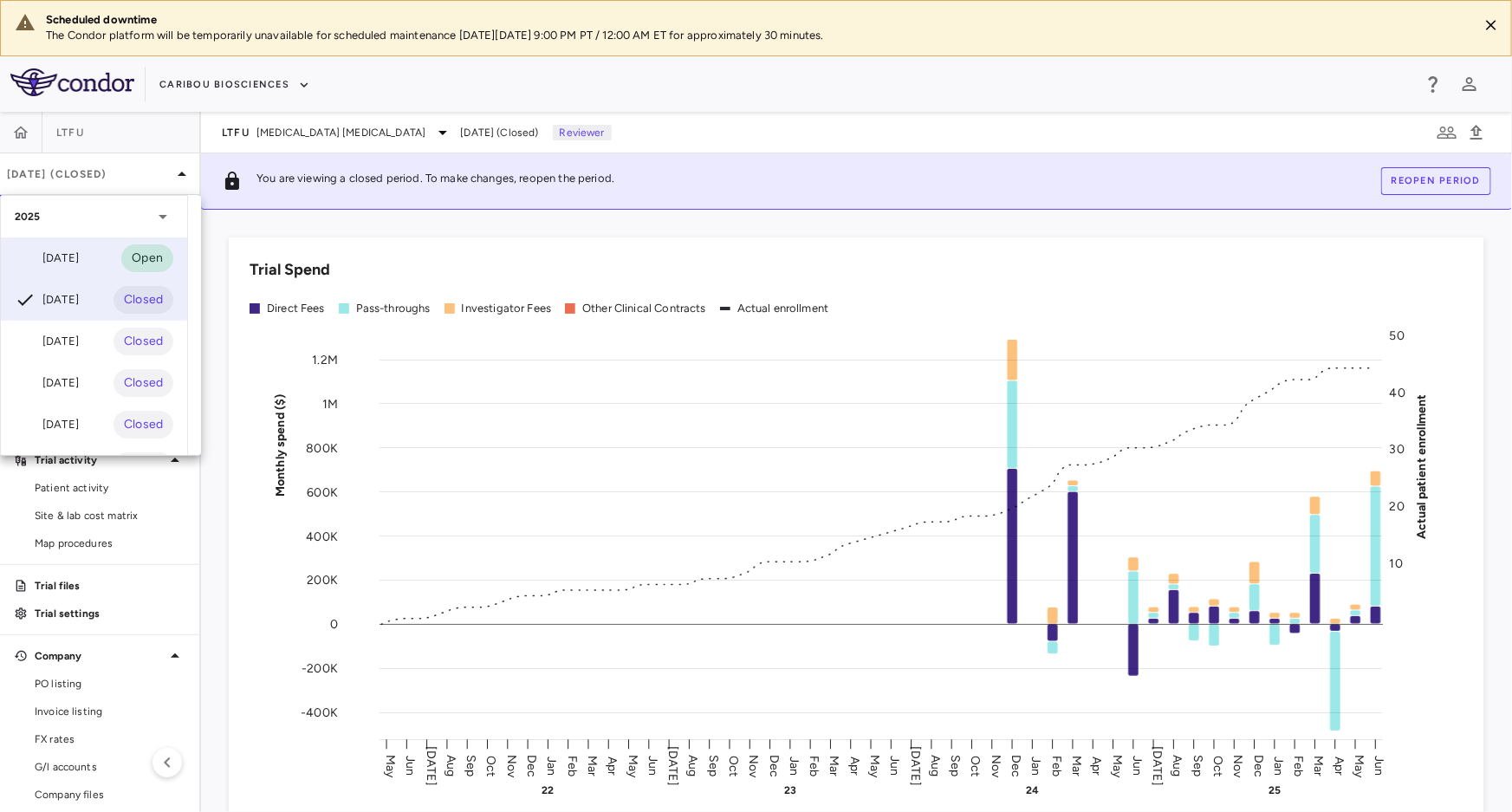
click at [70, 264] on div "[DATE]" at bounding box center [47, 258] width 65 height 21
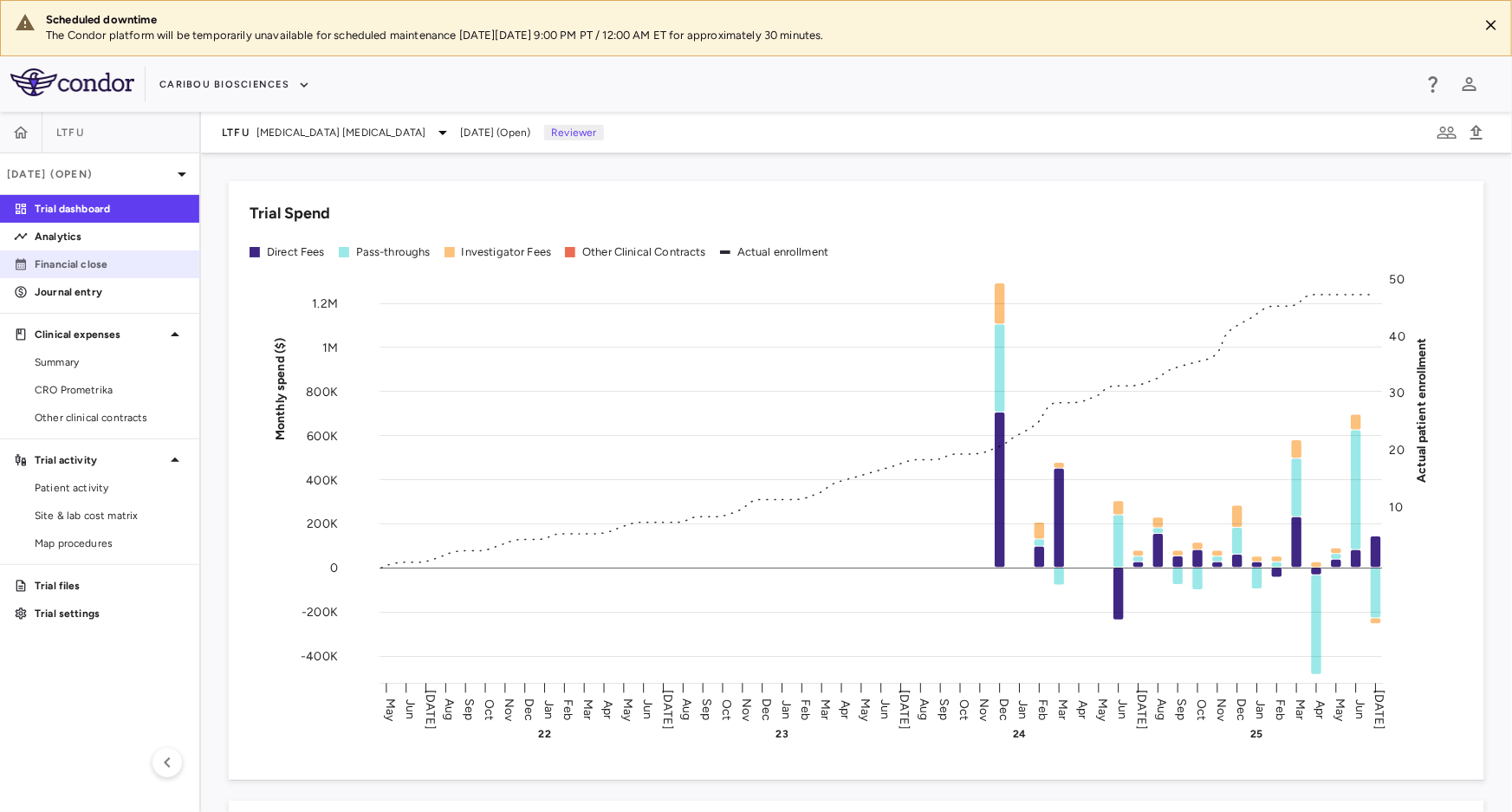
click at [104, 264] on p "Financial close" at bounding box center [110, 264] width 151 height 15
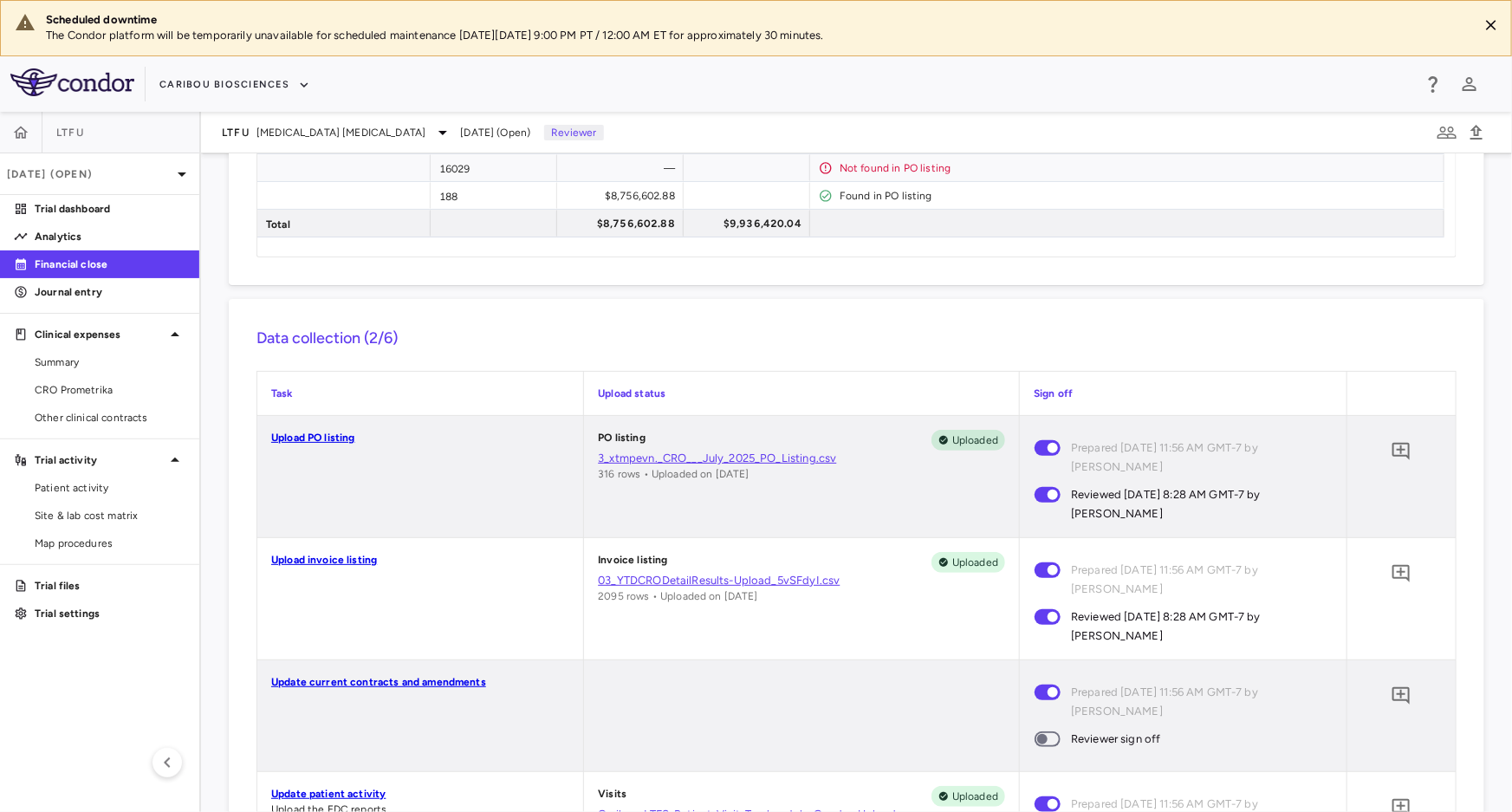
scroll to position [314, 0]
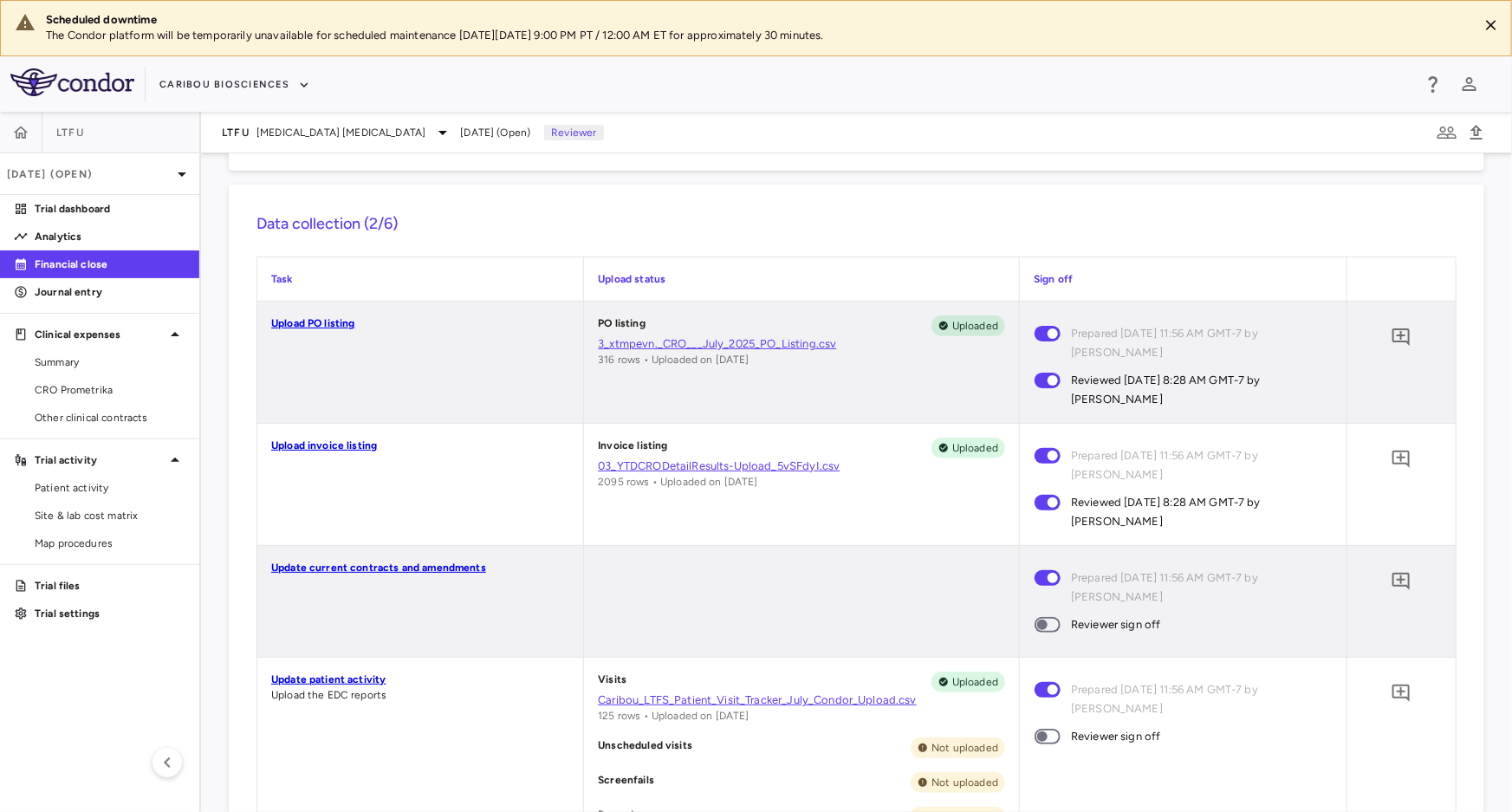
click at [1054, 625] on span at bounding box center [1047, 625] width 47 height 36
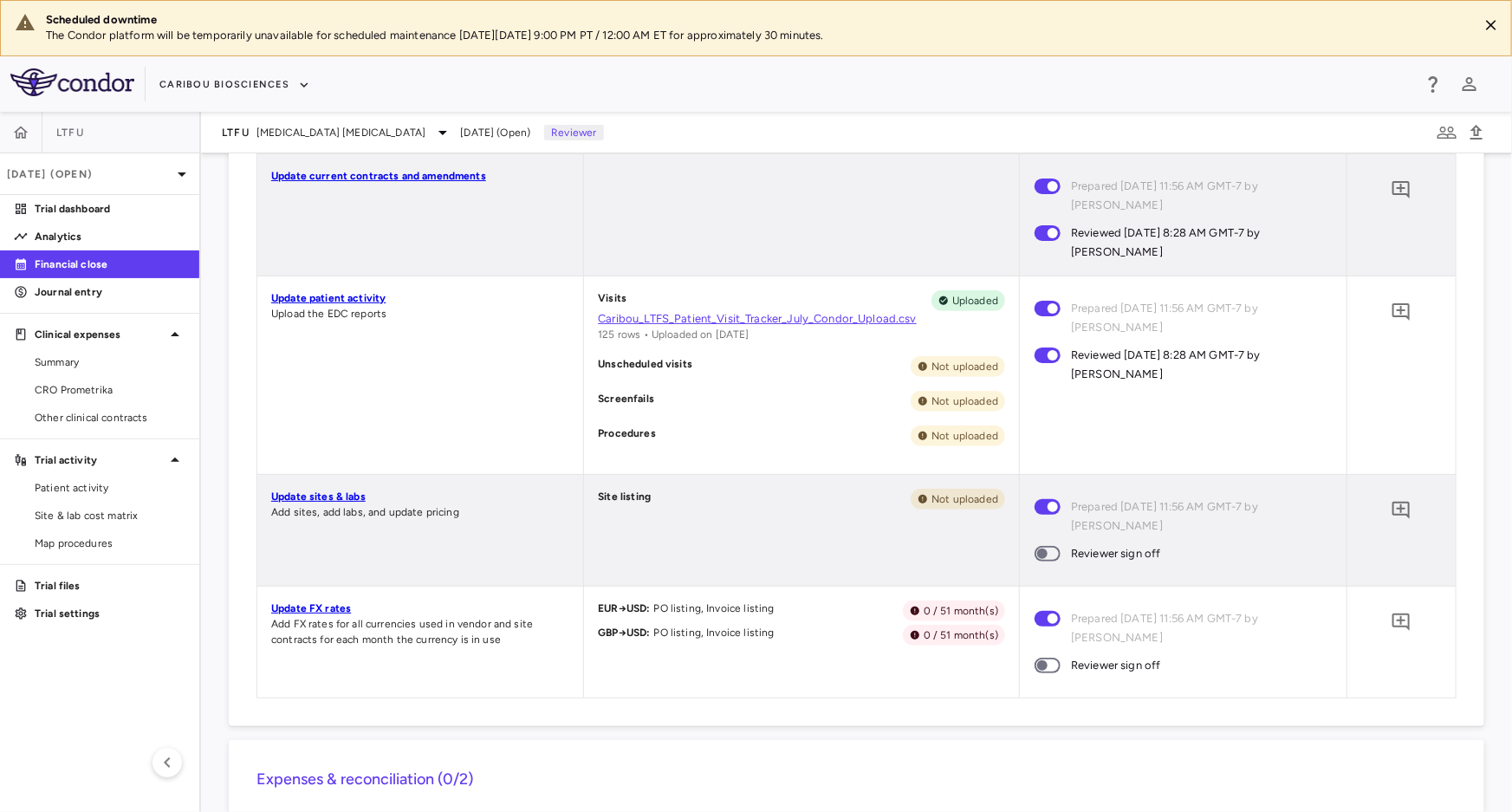
scroll to position [788, 0]
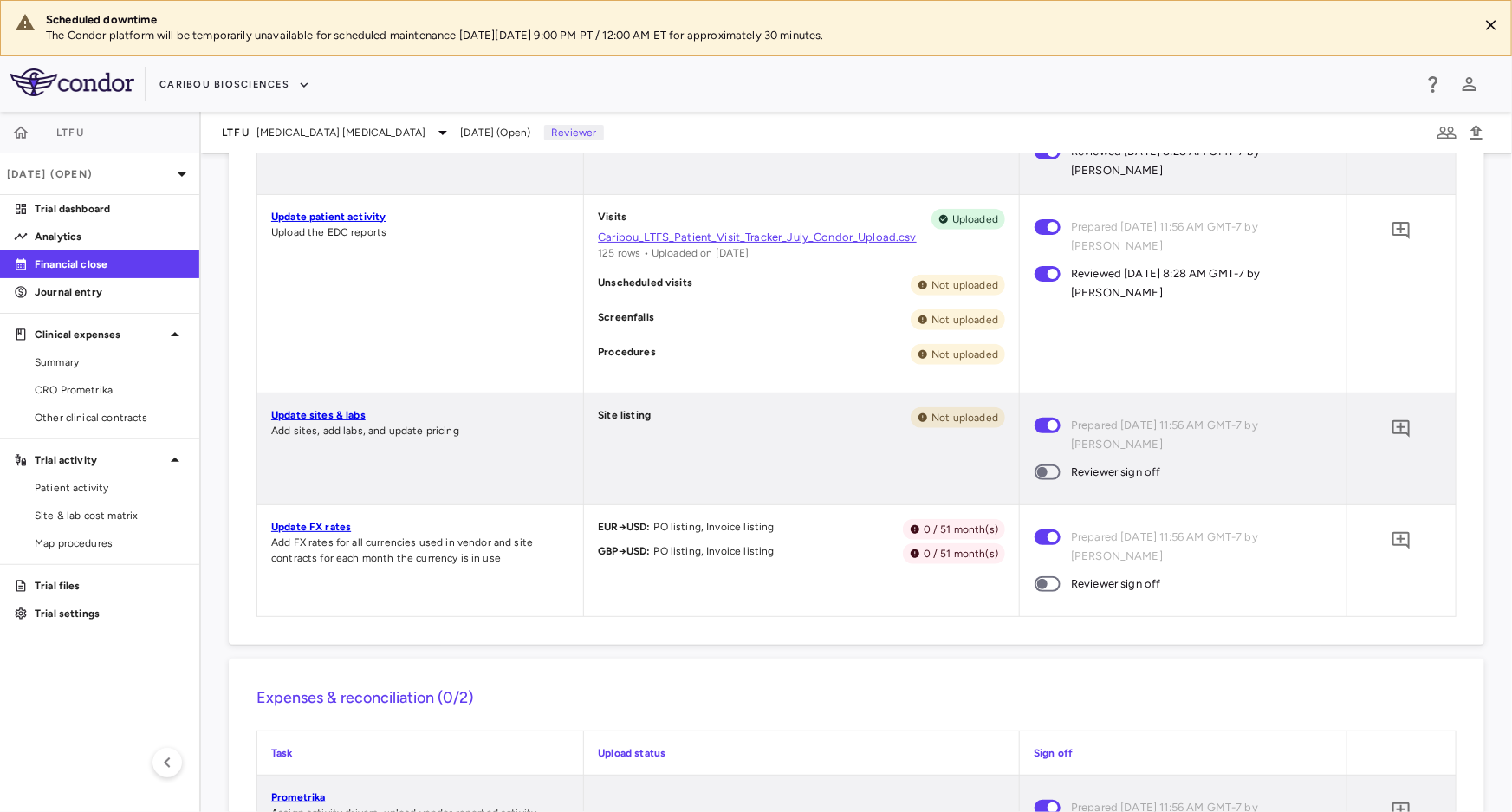
click at [1040, 590] on span at bounding box center [1047, 584] width 26 height 15
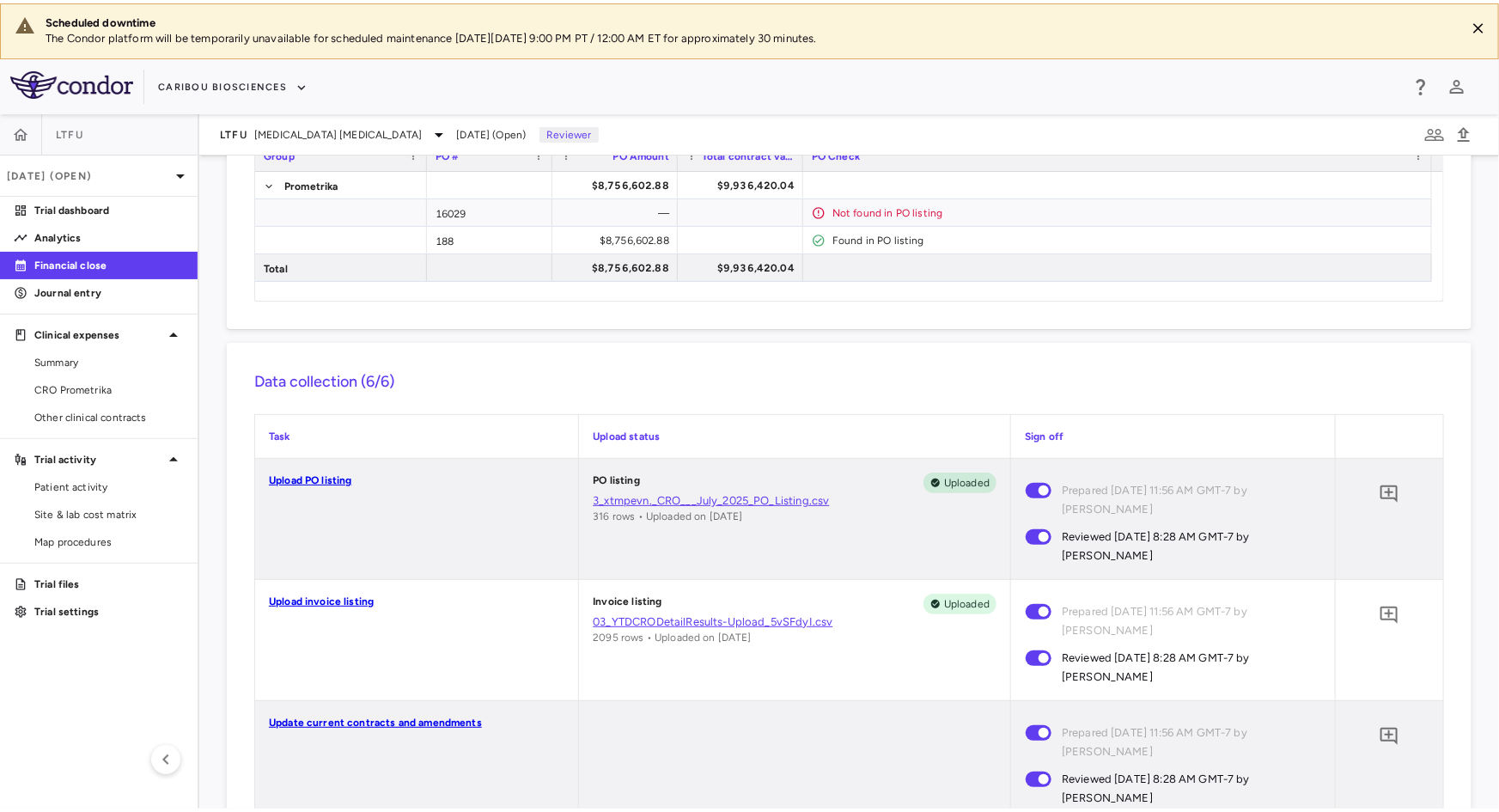
scroll to position [0, 0]
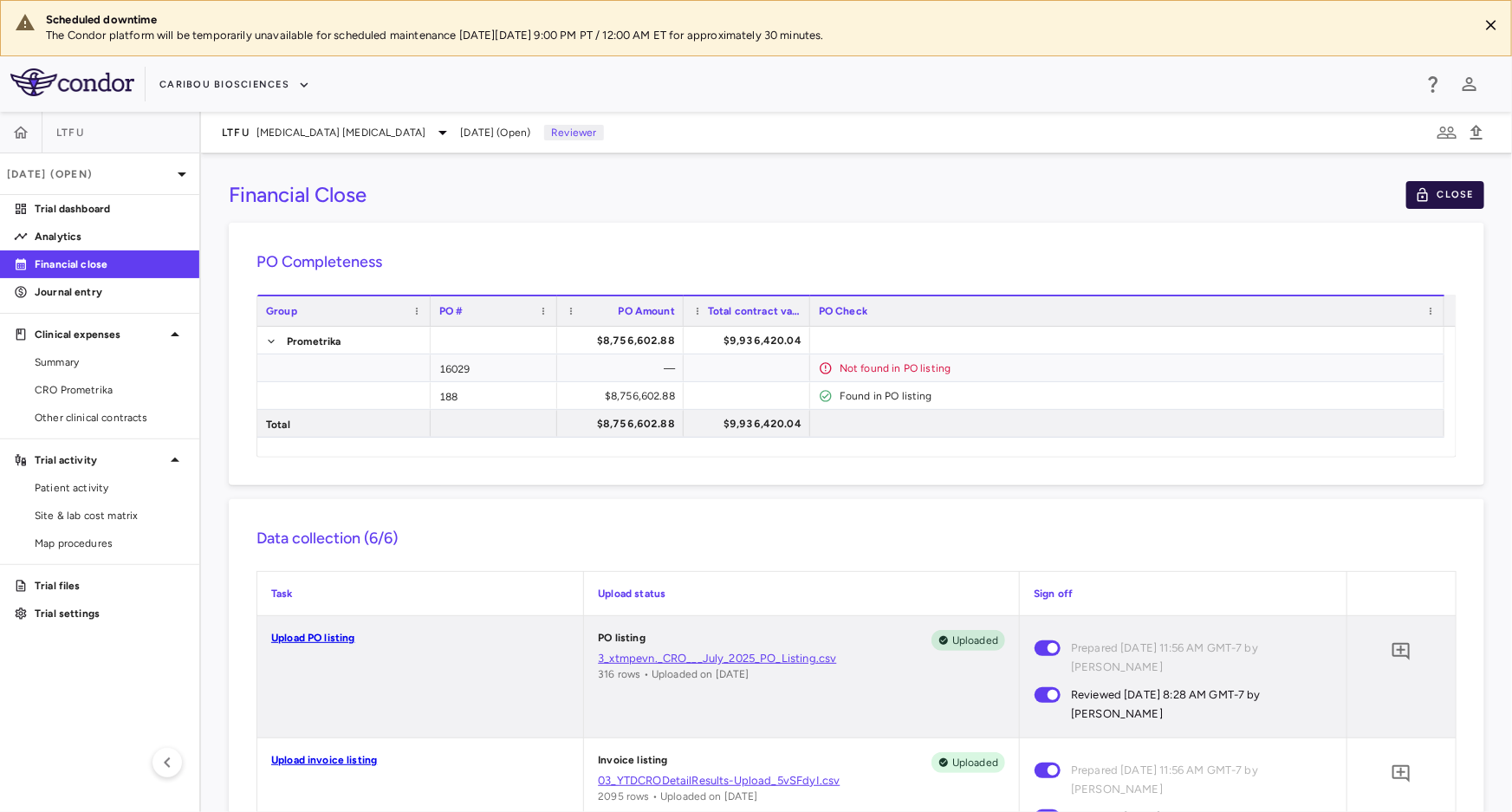
click at [1422, 198] on button "Close" at bounding box center [1446, 195] width 78 height 28
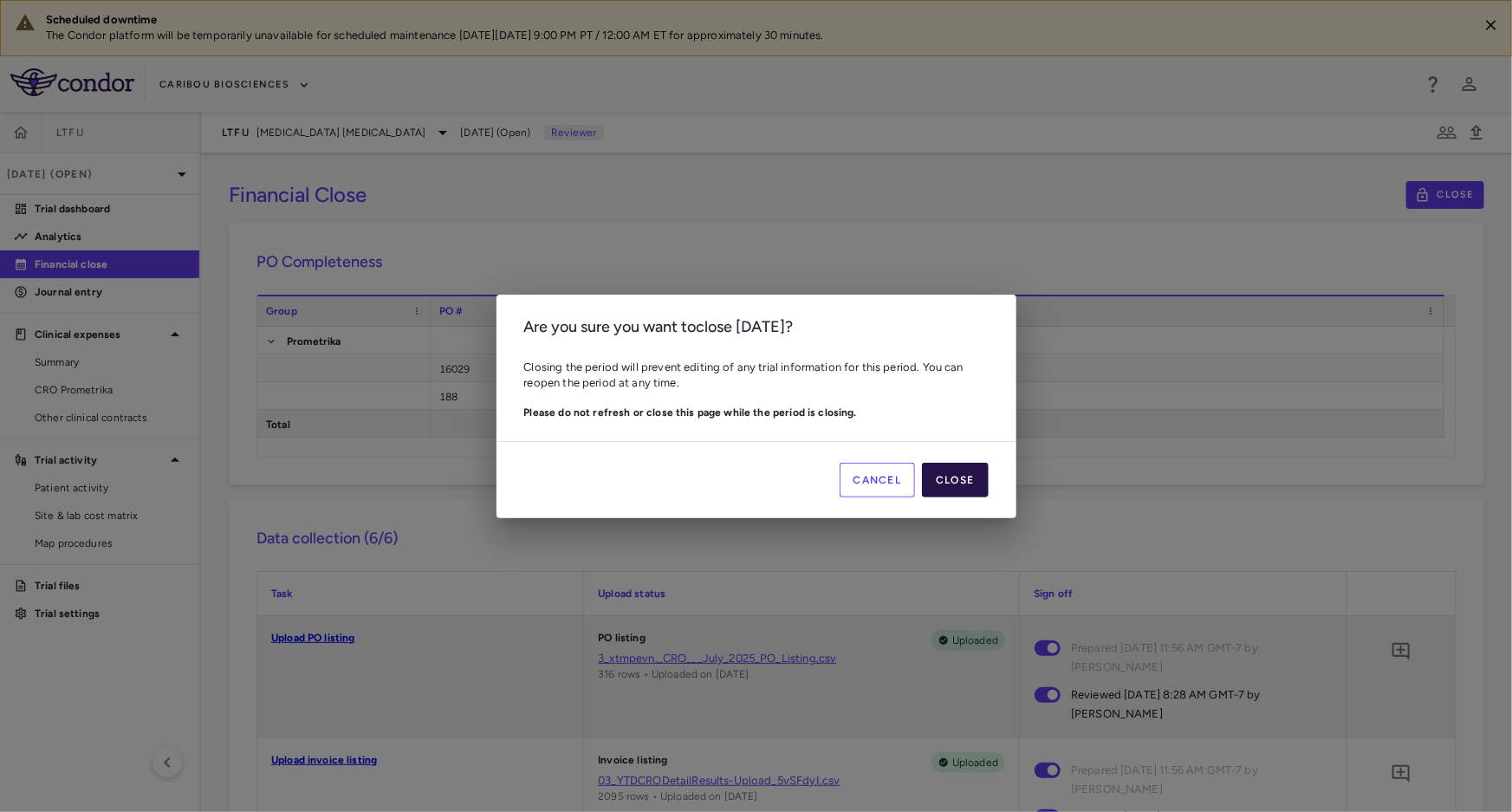
click at [980, 483] on button "Close" at bounding box center [954, 481] width 65 height 35
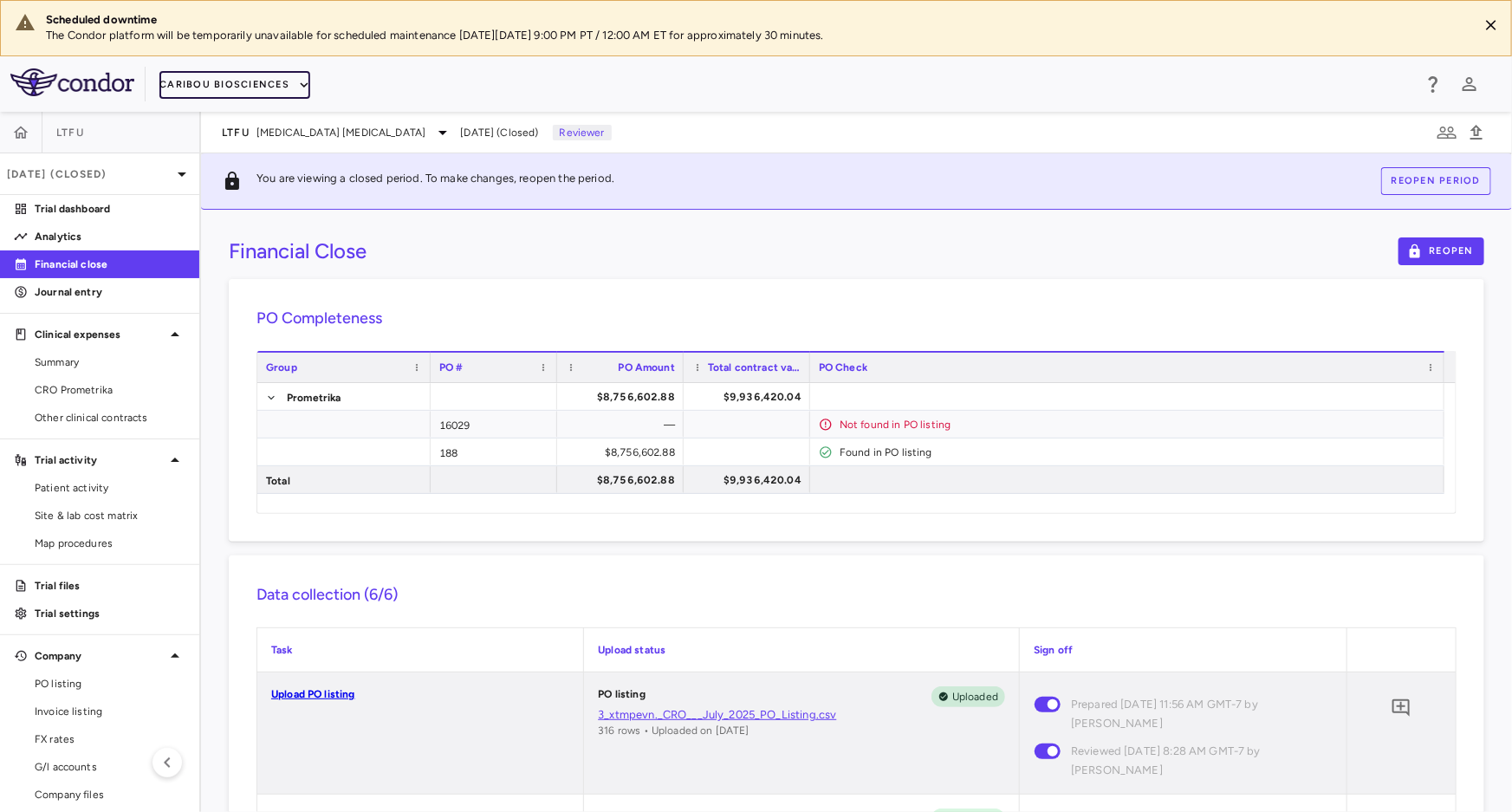
click at [280, 95] on button "Caribou Biosciences" at bounding box center [234, 85] width 151 height 28
click at [272, 139] on li "Caribou Biosciences" at bounding box center [226, 143] width 133 height 26
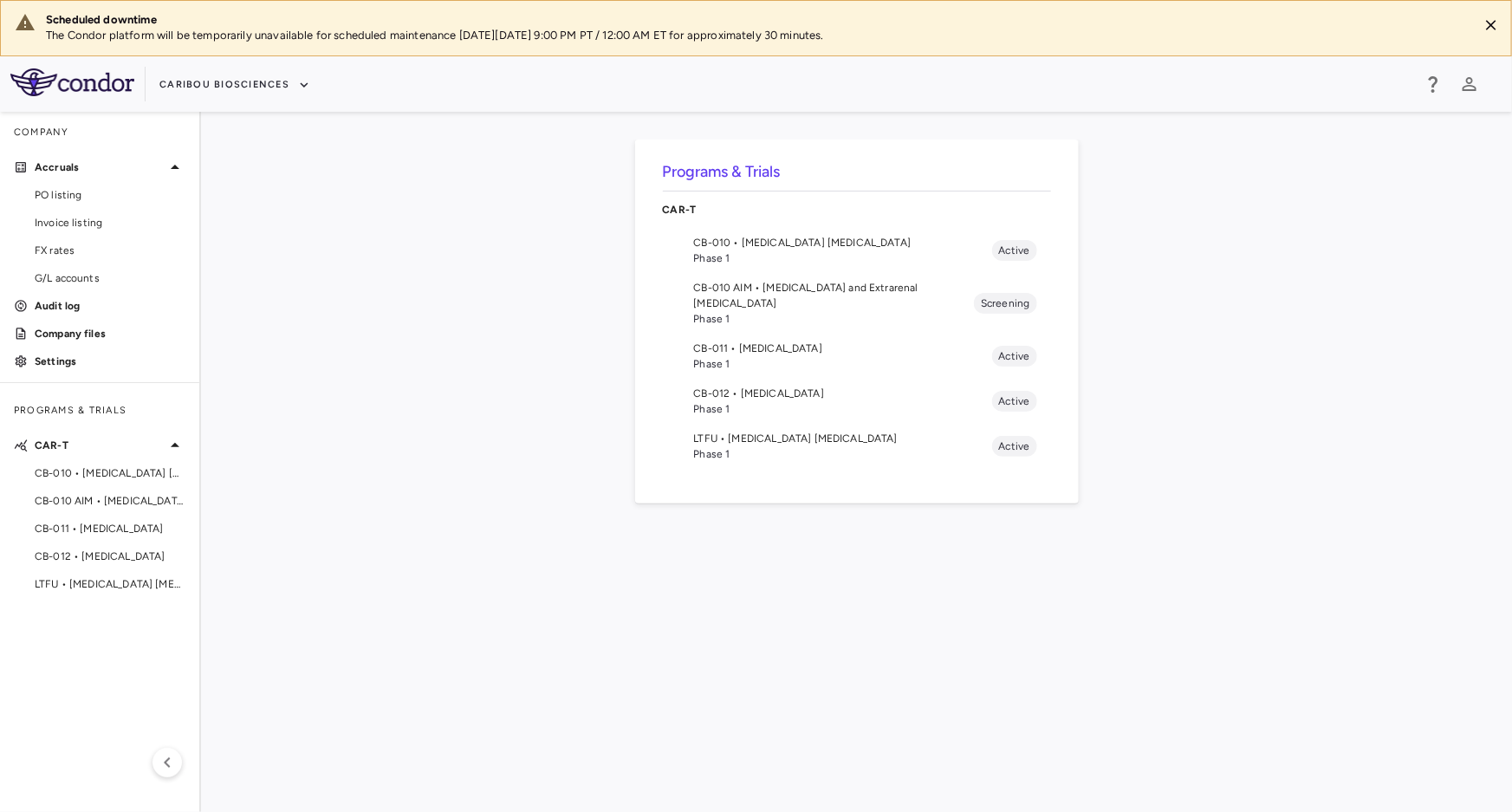
click at [750, 341] on span "CB-011 • [MEDICAL_DATA]" at bounding box center [843, 349] width 298 height 15
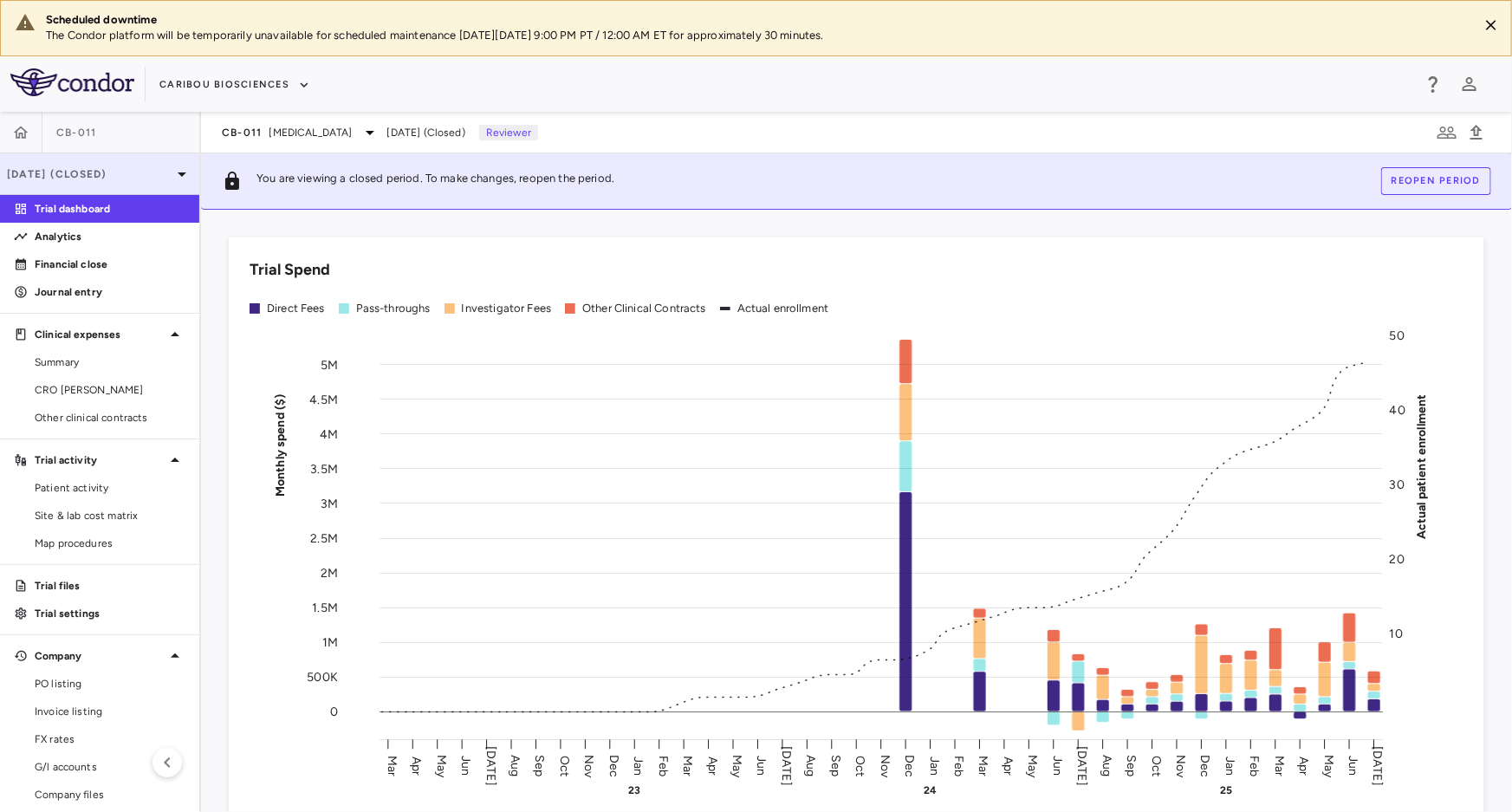
click at [115, 176] on p "[DATE] (Closed)" at bounding box center [88, 174] width 164 height 15
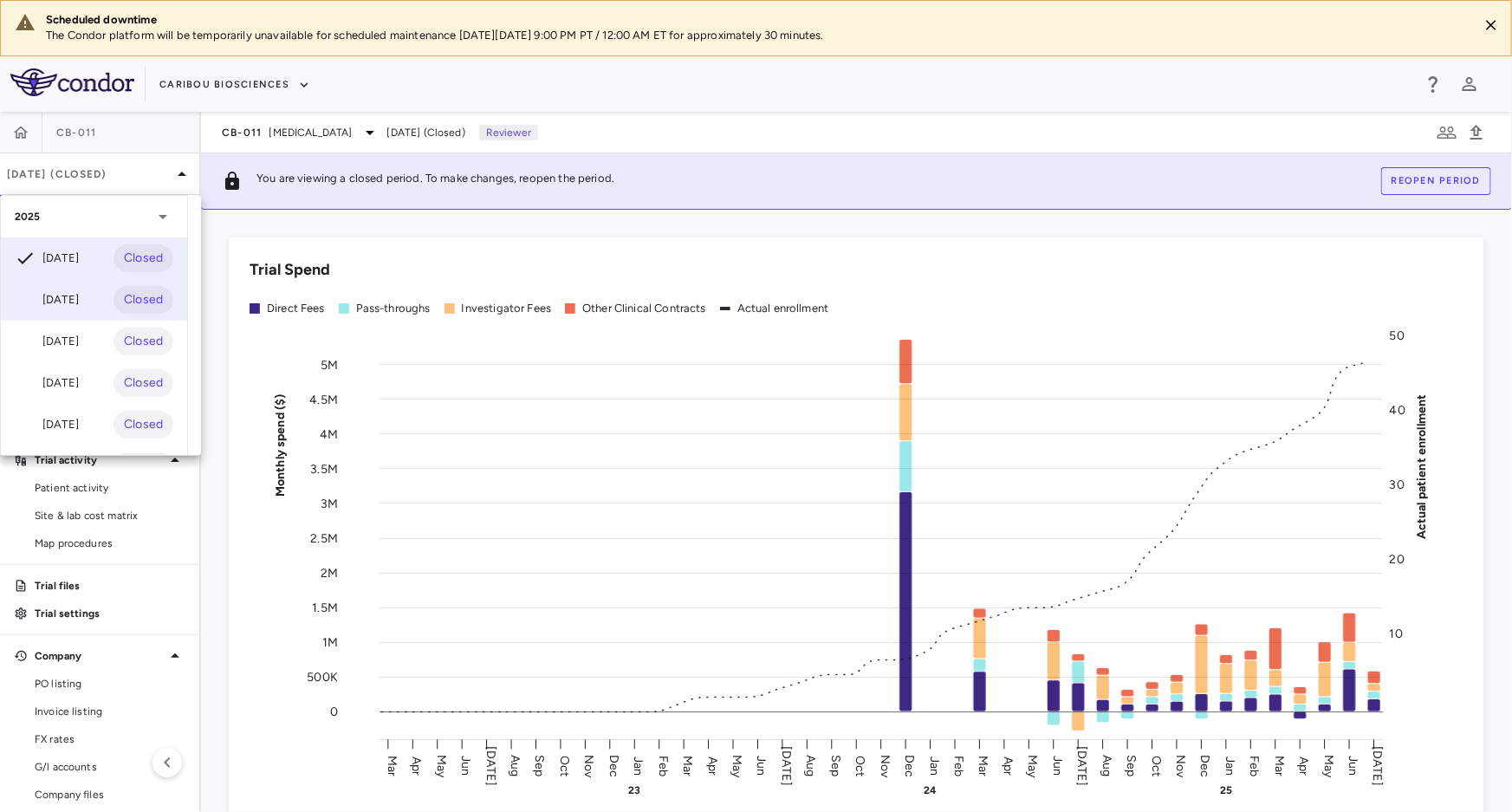
click at [75, 304] on div "[DATE]" at bounding box center [47, 300] width 65 height 21
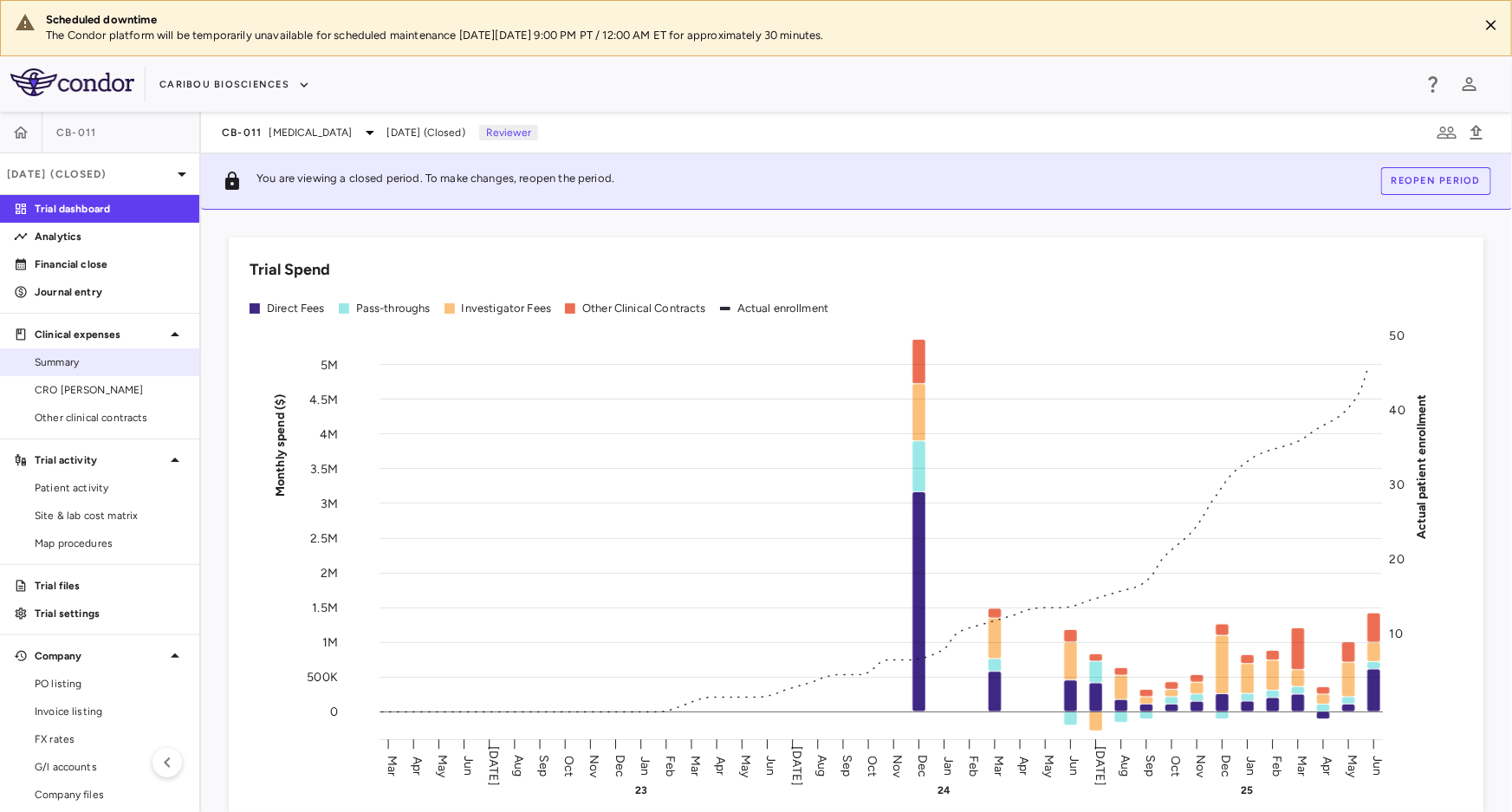
click at [84, 373] on link "Summary" at bounding box center [100, 362] width 199 height 26
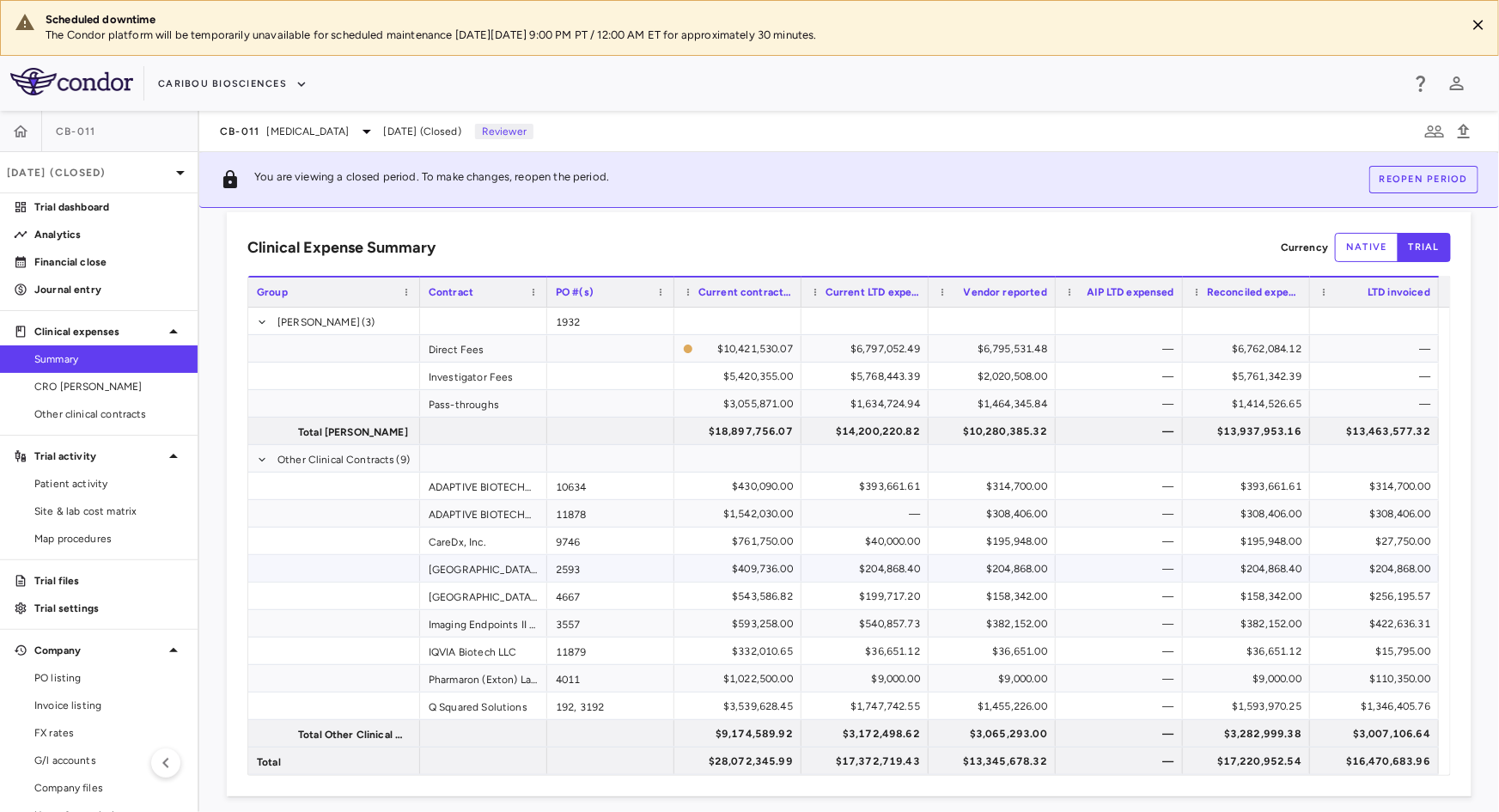
scroll to position [35, 0]
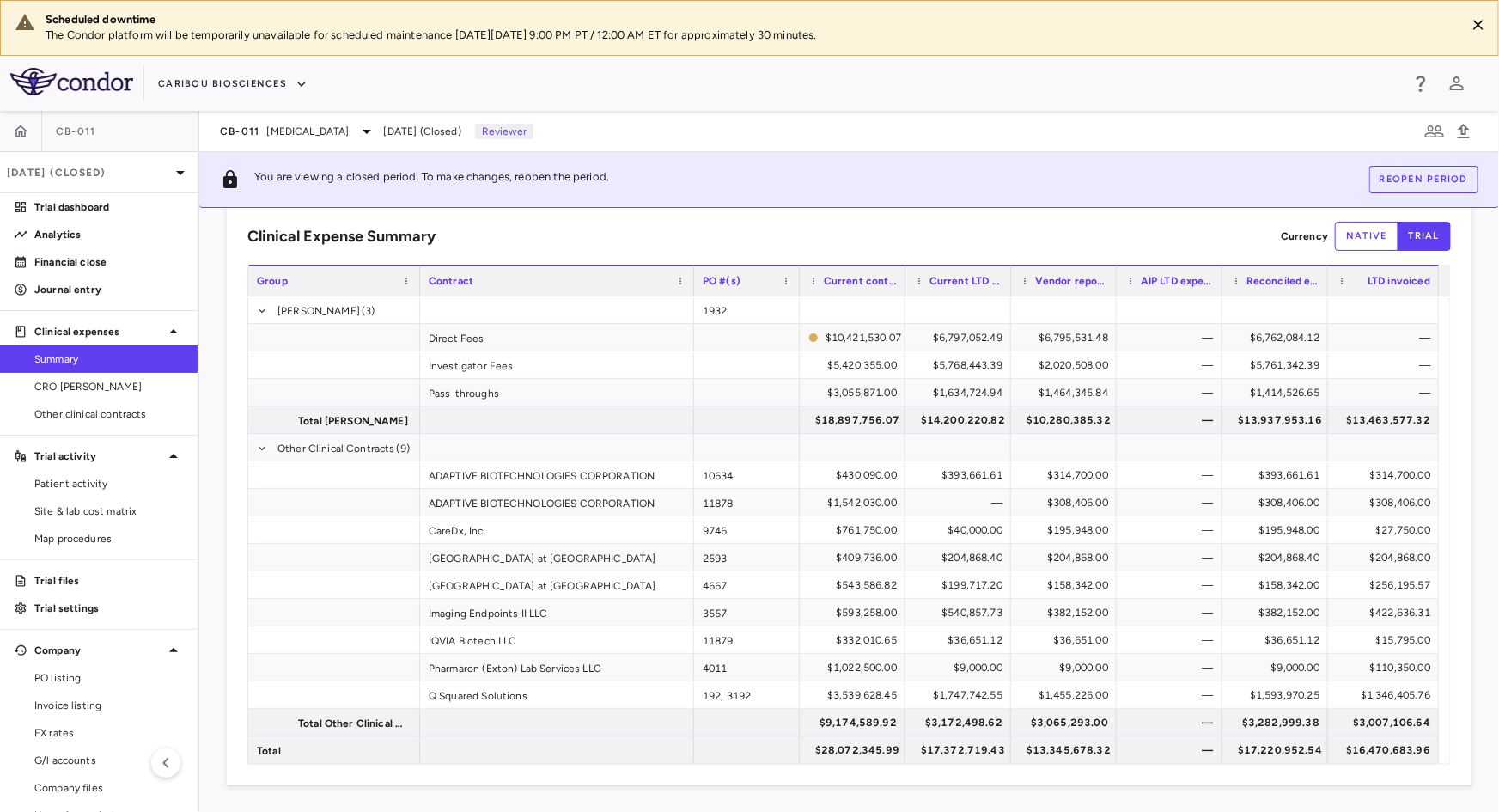
drag, startPoint x: 546, startPoint y: 279, endPoint x: 692, endPoint y: 293, distance: 146.7
click at [692, 293] on div at bounding box center [693, 280] width 7 height 29
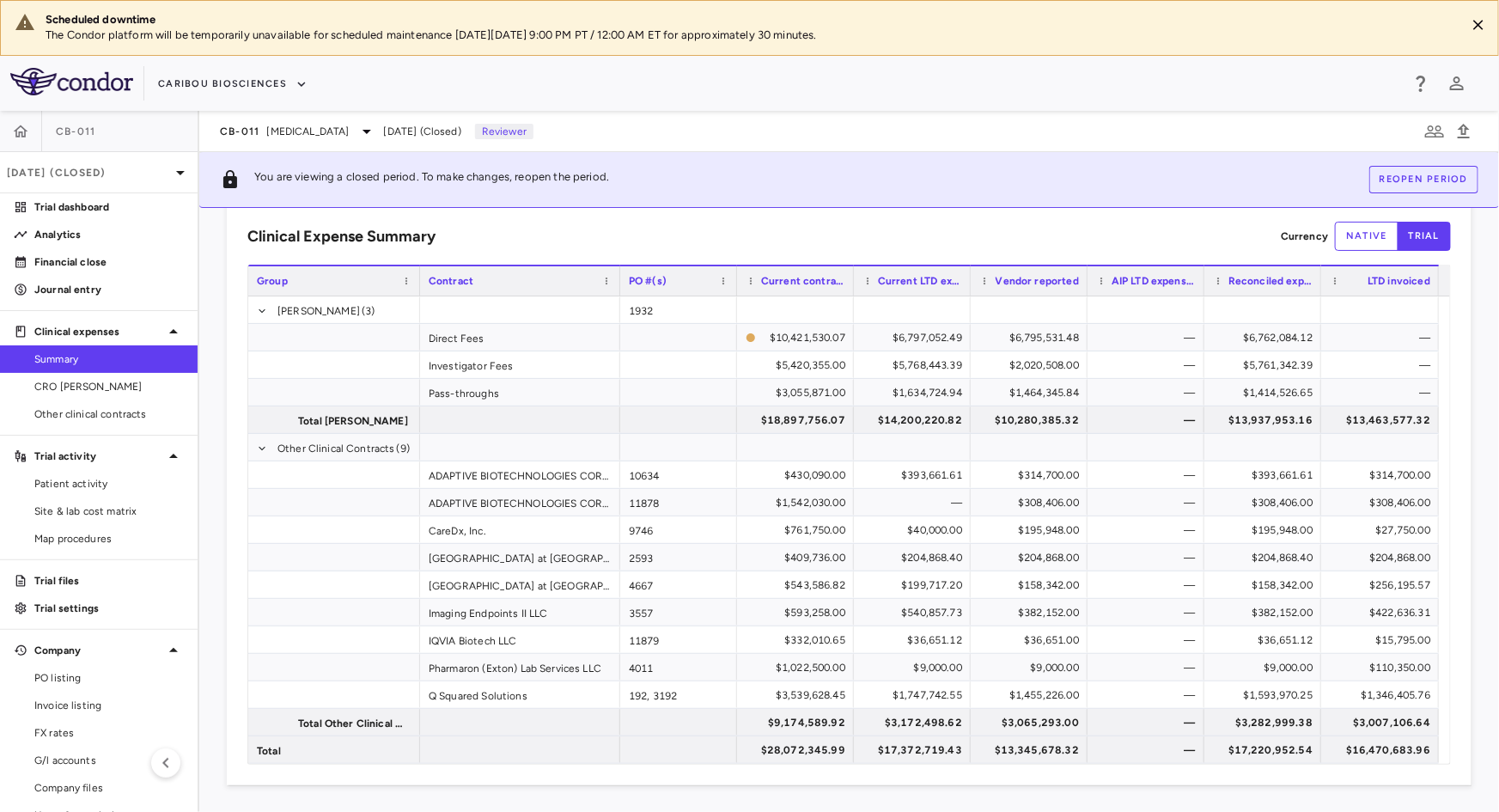
drag, startPoint x: 692, startPoint y: 279, endPoint x: 618, endPoint y: 279, distance: 74.0
click at [618, 279] on div at bounding box center [619, 280] width 7 height 29
drag, startPoint x: 1318, startPoint y: 281, endPoint x: 1309, endPoint y: 290, distance: 12.7
click at [1309, 290] on div at bounding box center [1310, 280] width 7 height 29
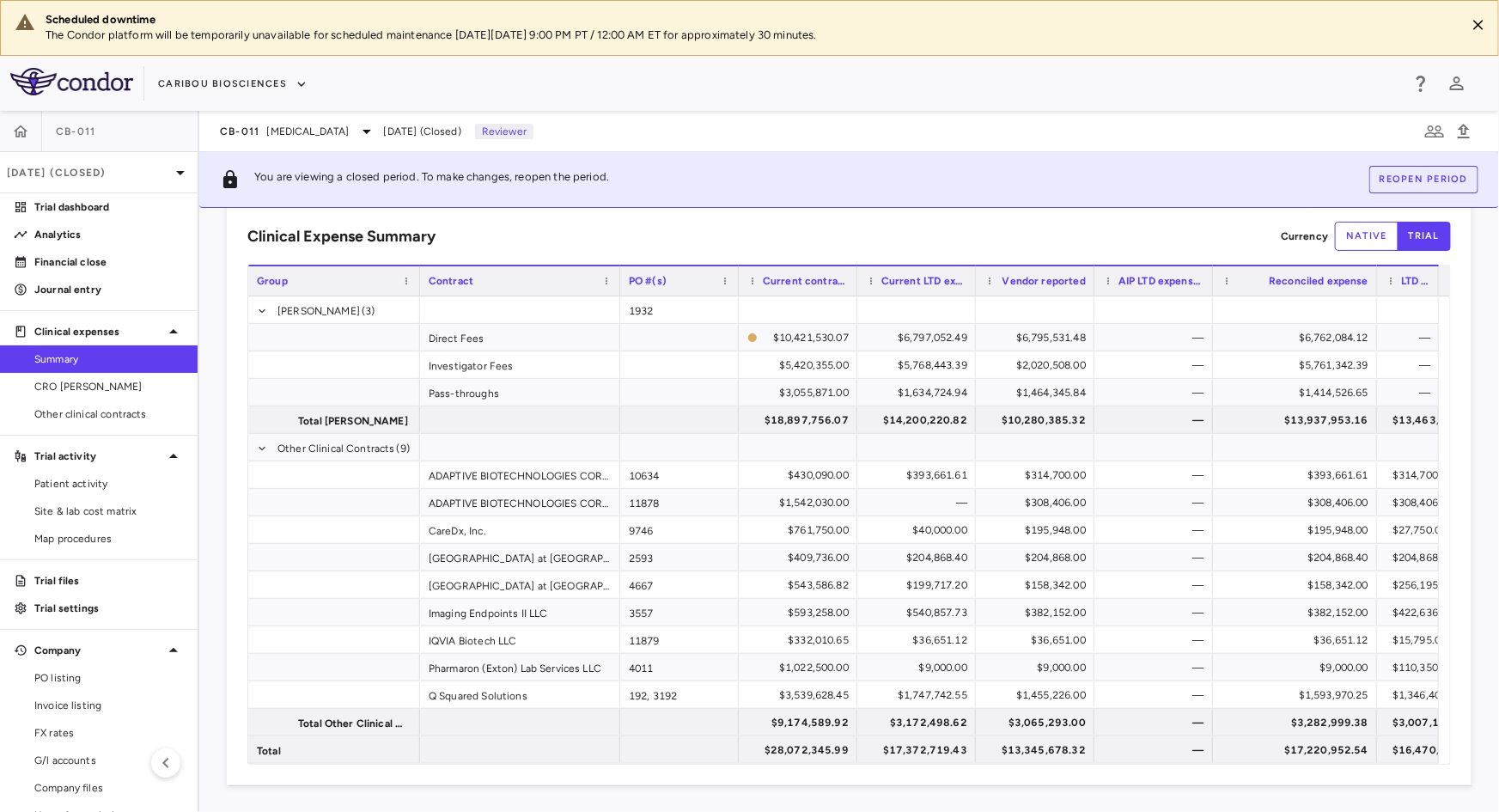
drag, startPoint x: 1317, startPoint y: 279, endPoint x: 1375, endPoint y: 292, distance: 59.4
click at [1375, 292] on div at bounding box center [1376, 280] width 7 height 29
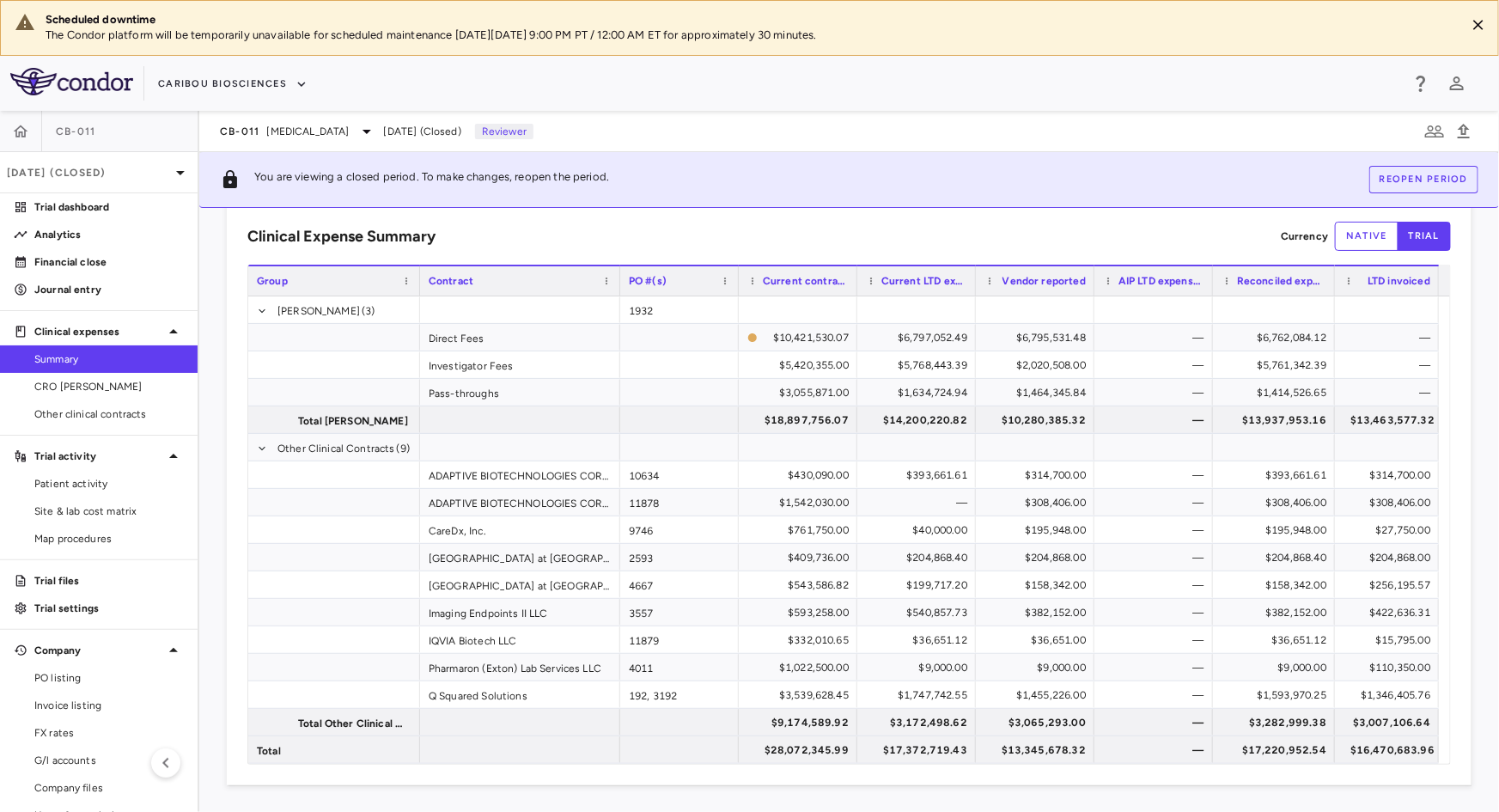
drag, startPoint x: 1375, startPoint y: 283, endPoint x: 1332, endPoint y: 281, distance: 43.0
click at [1332, 281] on div at bounding box center [1333, 280] width 7 height 29
